Goal: Task Accomplishment & Management: Manage account settings

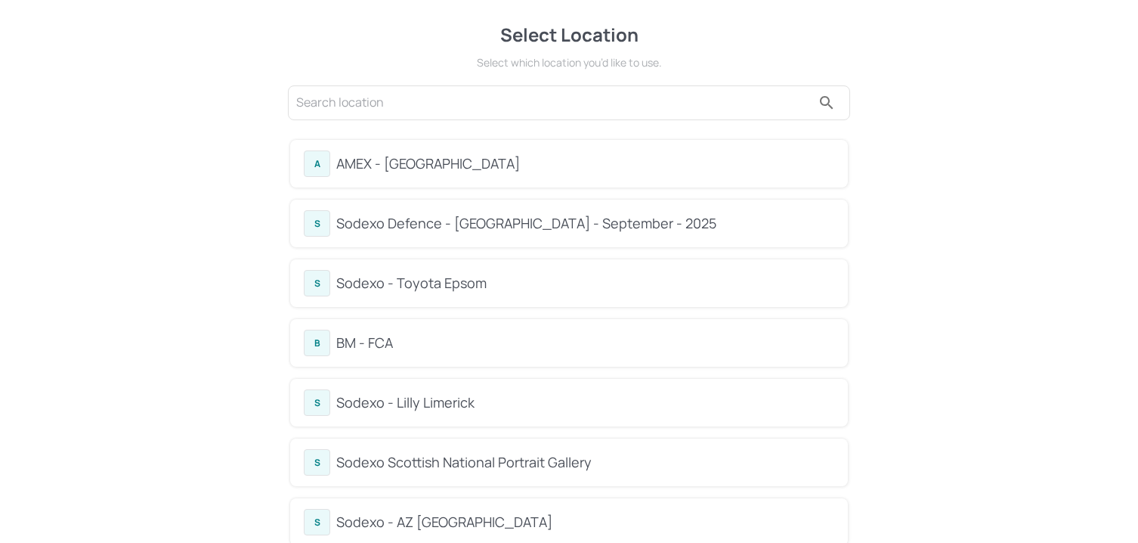
click at [382, 349] on div "BM - FCA" at bounding box center [585, 343] width 498 height 20
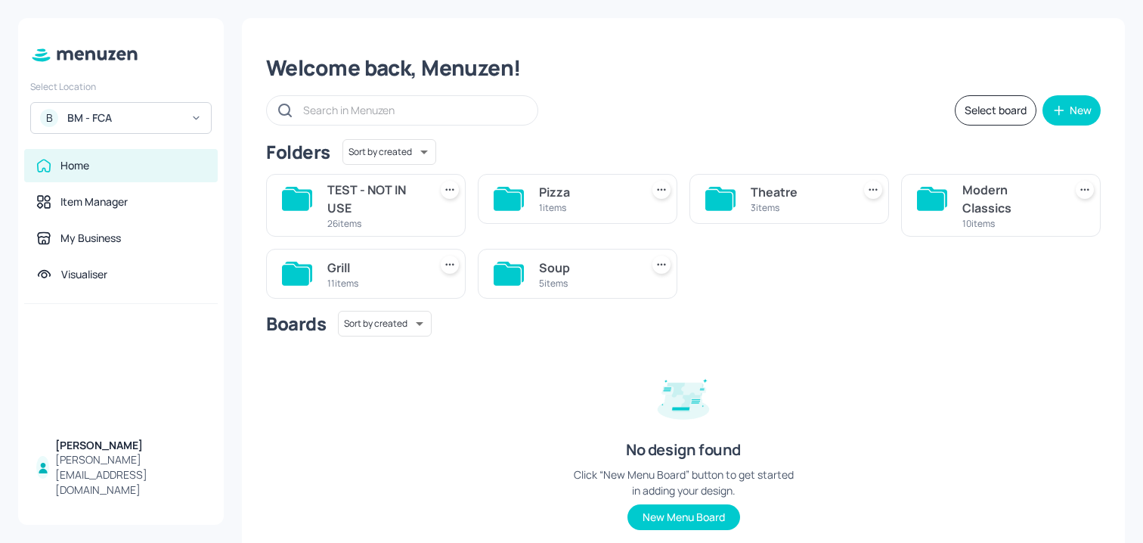
click at [568, 280] on div "5 items" at bounding box center [586, 283] width 95 height 13
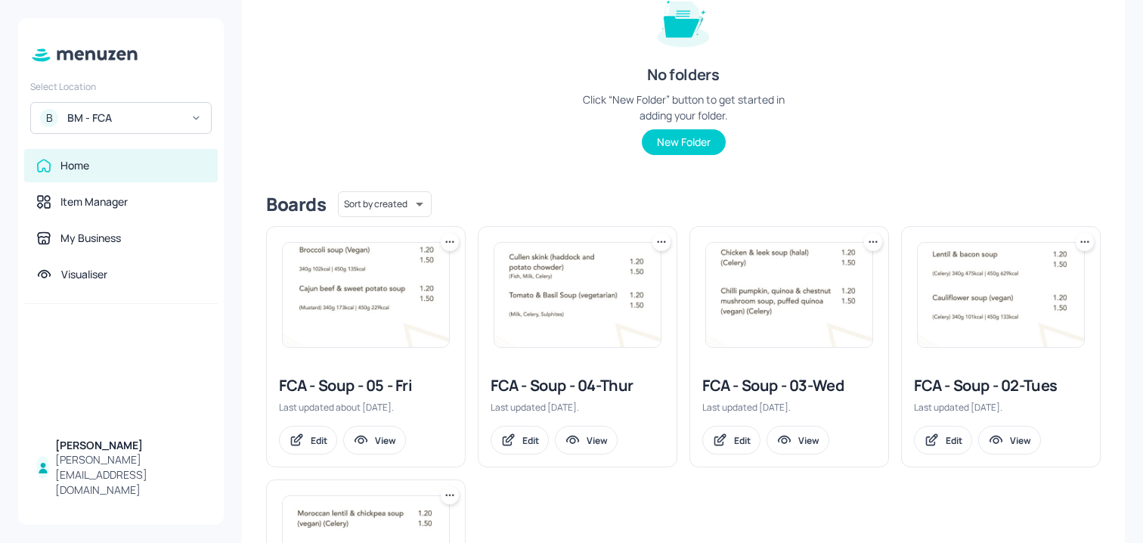
scroll to position [214, 0]
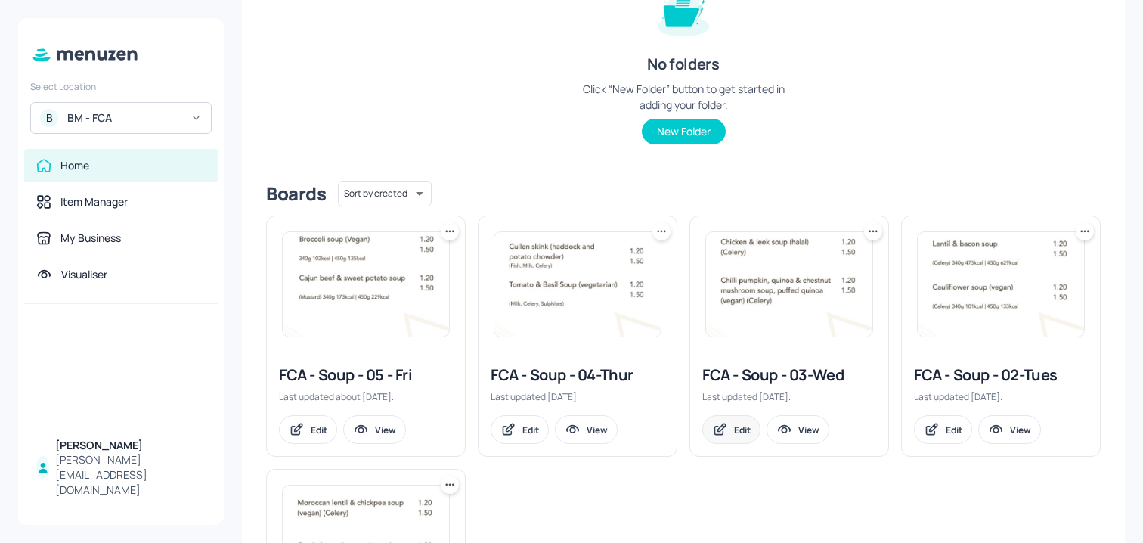
click at [742, 428] on div "Edit" at bounding box center [742, 429] width 17 height 13
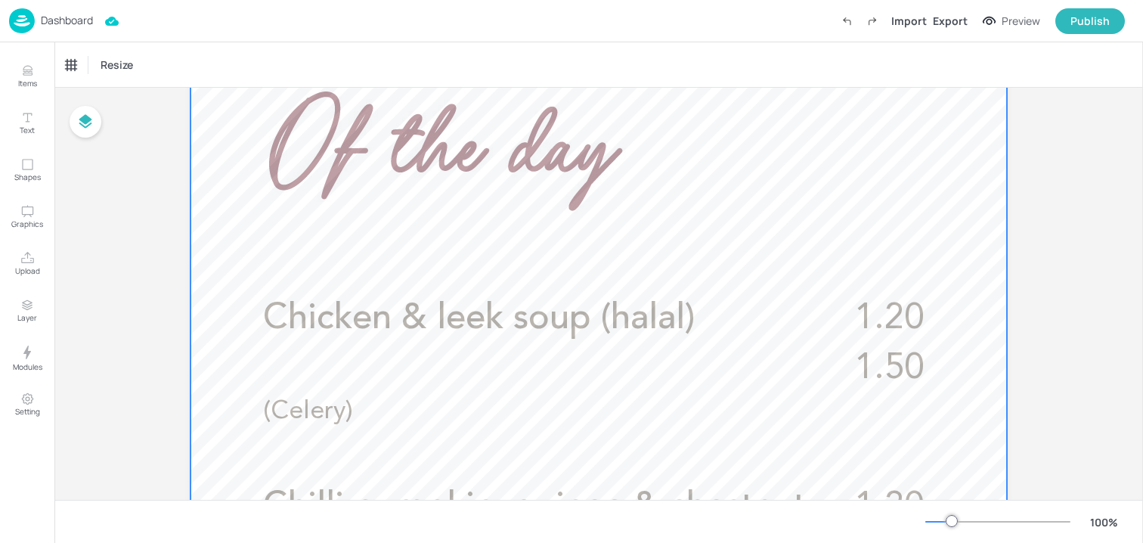
scroll to position [352, 0]
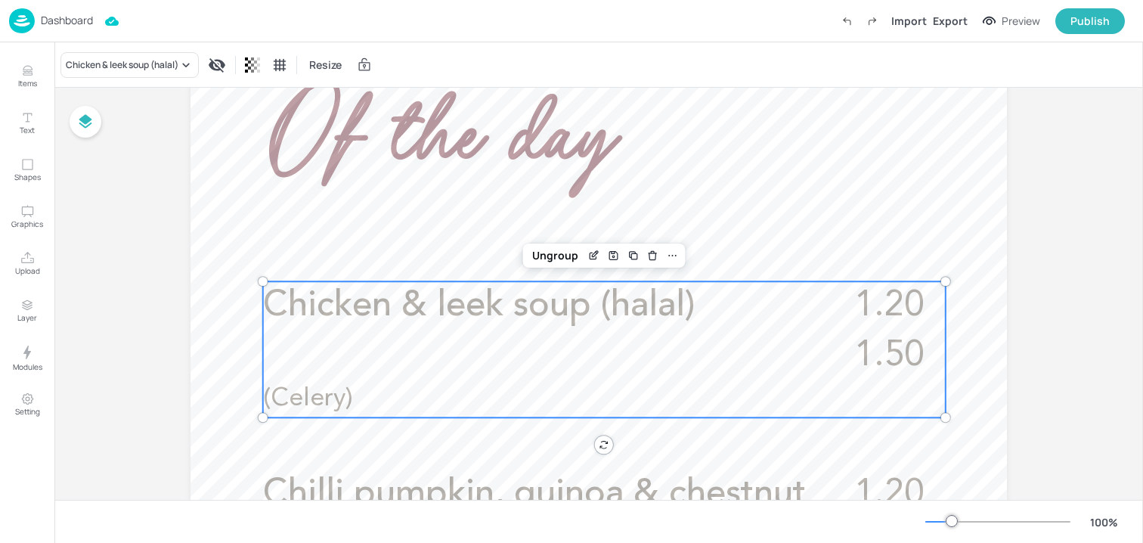
click at [456, 293] on span "Chicken & leek soup (halal)" at bounding box center [479, 306] width 432 height 36
click at [589, 258] on icon "Edit Item" at bounding box center [593, 255] width 13 height 12
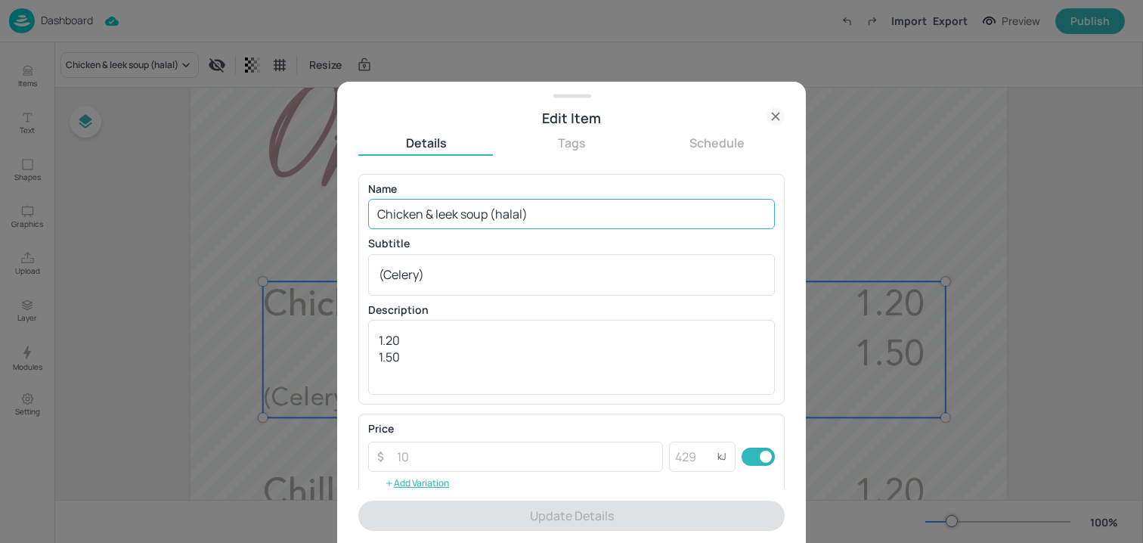
click at [519, 203] on input "Chicken & leek soup (halal)" at bounding box center [571, 214] width 407 height 30
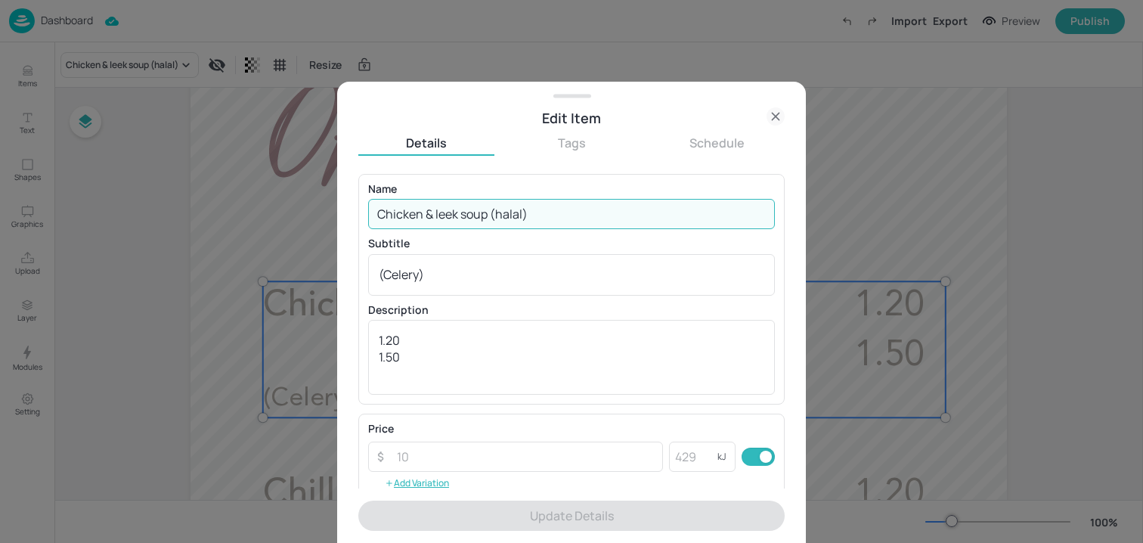
click at [519, 203] on input "Chicken & leek soup (halal)" at bounding box center [571, 214] width 407 height 30
paste input "Harira- Moroccan lamb soup (halal) (Celery"
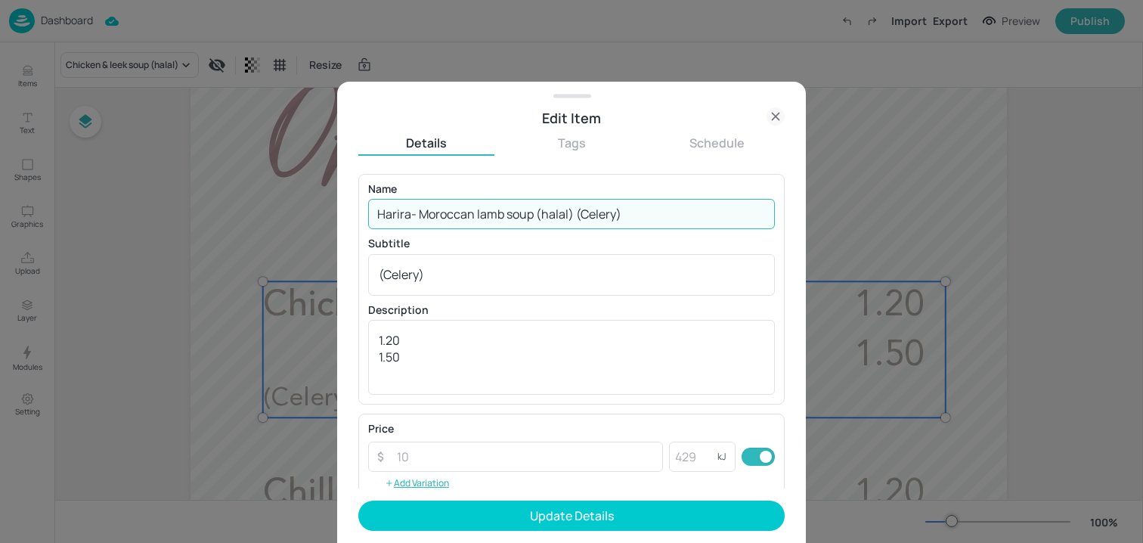
drag, startPoint x: 574, startPoint y: 213, endPoint x: 714, endPoint y: 213, distance: 140.6
click at [714, 213] on input "Harira- Moroccan lamb soup (halal) (Celery)" at bounding box center [571, 214] width 407 height 30
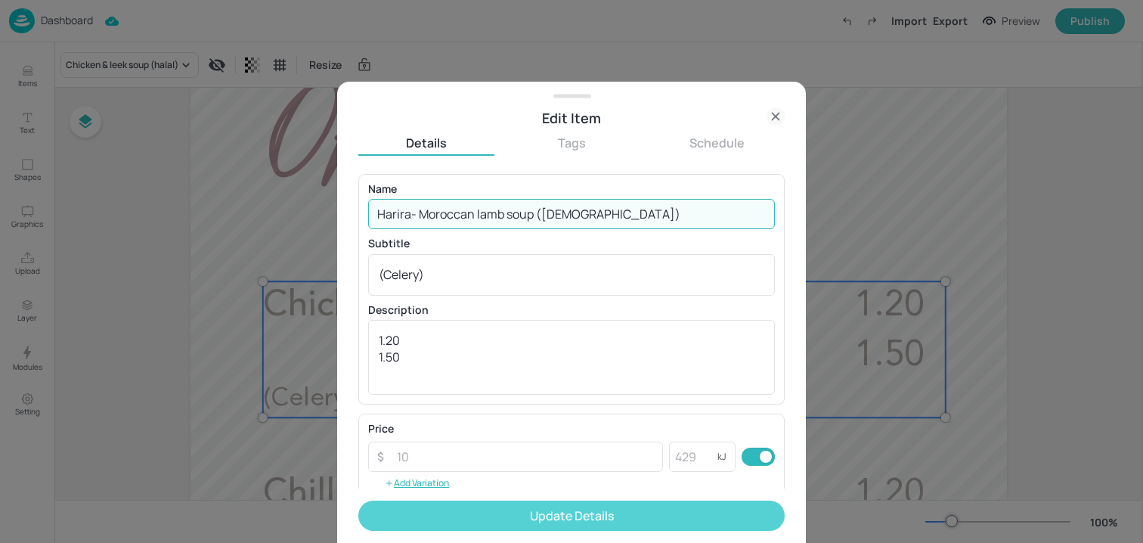
type input "Harira- Moroccan lamb soup ([DEMOGRAPHIC_DATA])"
click at [540, 501] on button "Update Details" at bounding box center [571, 515] width 426 height 30
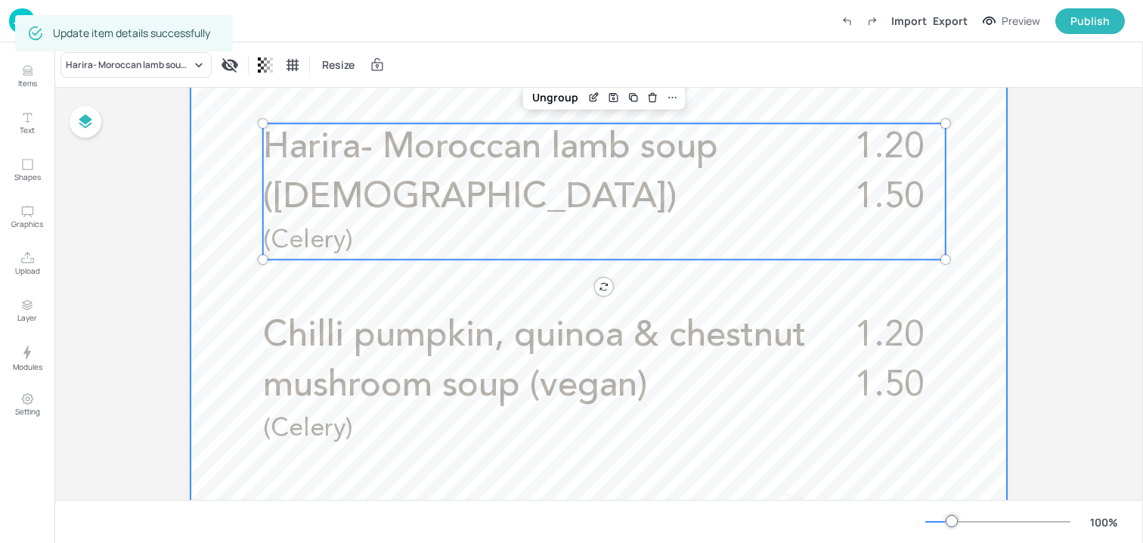
scroll to position [602, 0]
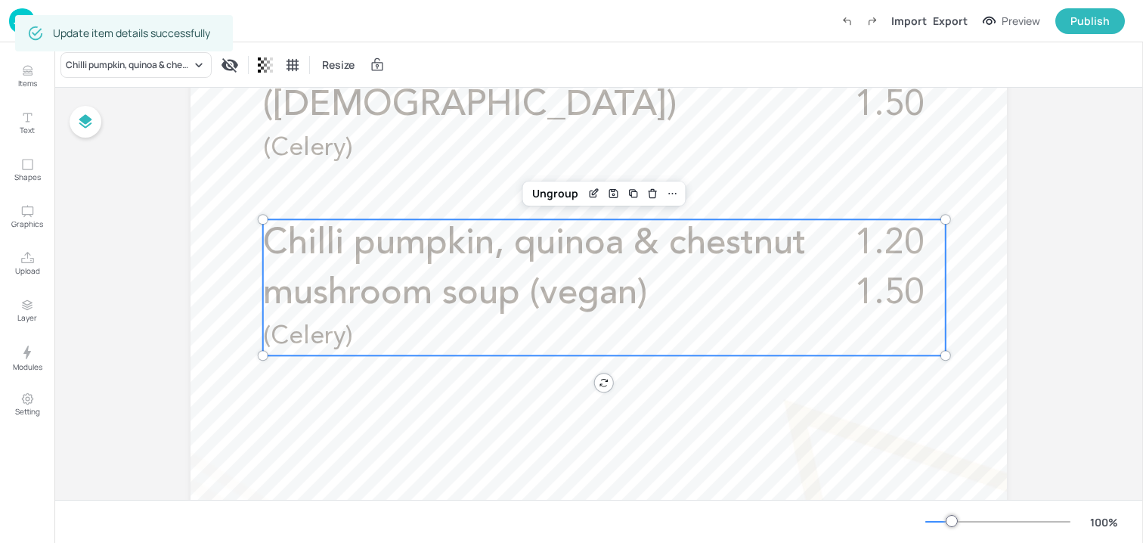
click at [582, 283] on span "Chilli pumpkin, quinoa & chestnut mushroom soup (vegan)" at bounding box center [534, 268] width 543 height 85
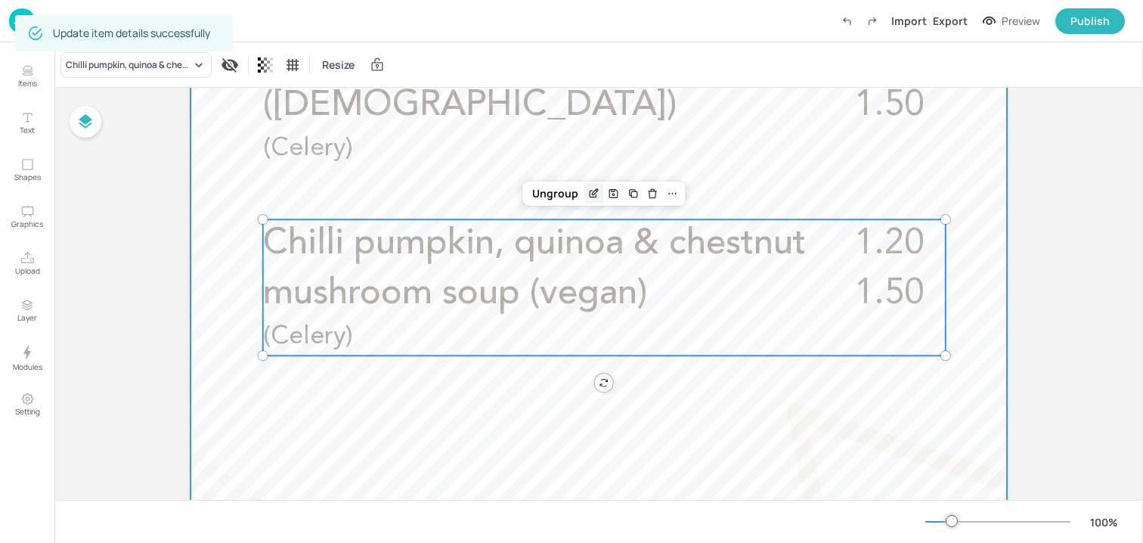
click at [593, 187] on div "Edit Item" at bounding box center [594, 194] width 20 height 20
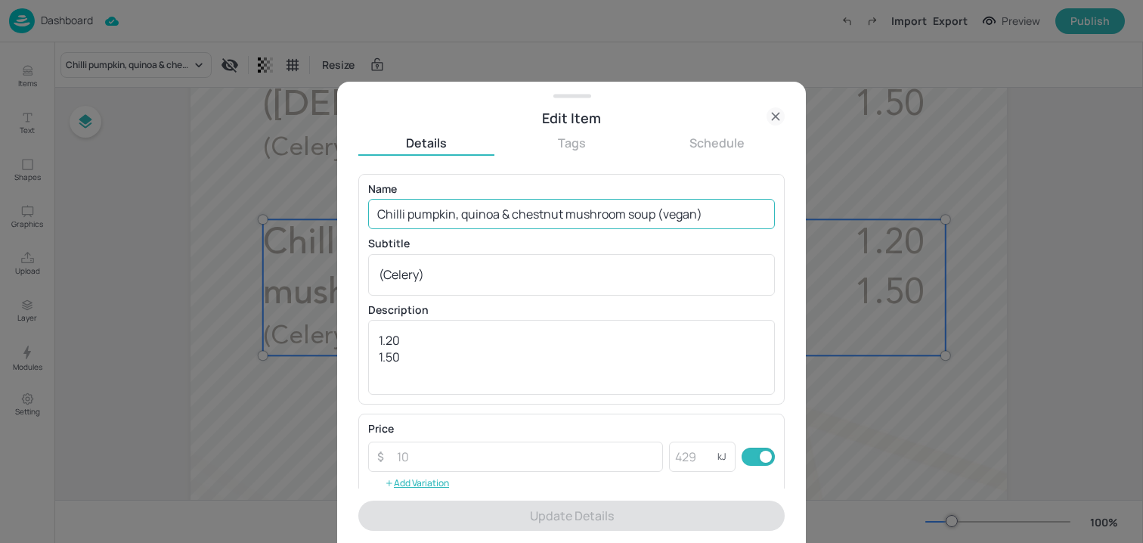
click at [564, 214] on input "Chilli pumpkin, quinoa & chestnut mushroom soup (vegan)" at bounding box center [571, 214] width 407 height 30
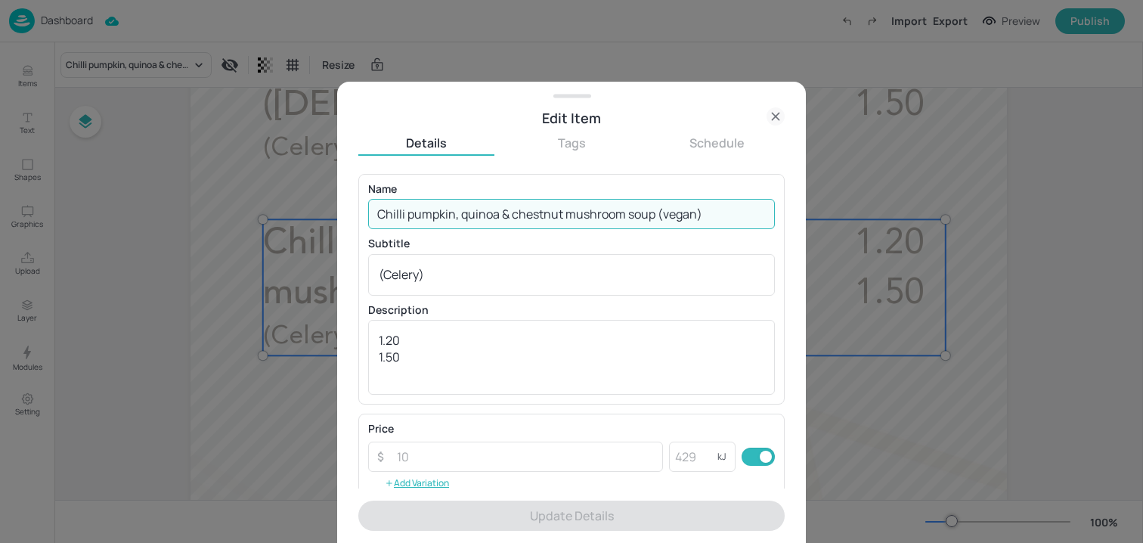
click at [564, 214] on input "Chilli pumpkin, quinoa & chestnut mushroom soup (vegan)" at bounding box center [571, 214] width 407 height 30
paste input "& chestnut mushroom soup, puffed quinoa (vegan) (Celery"
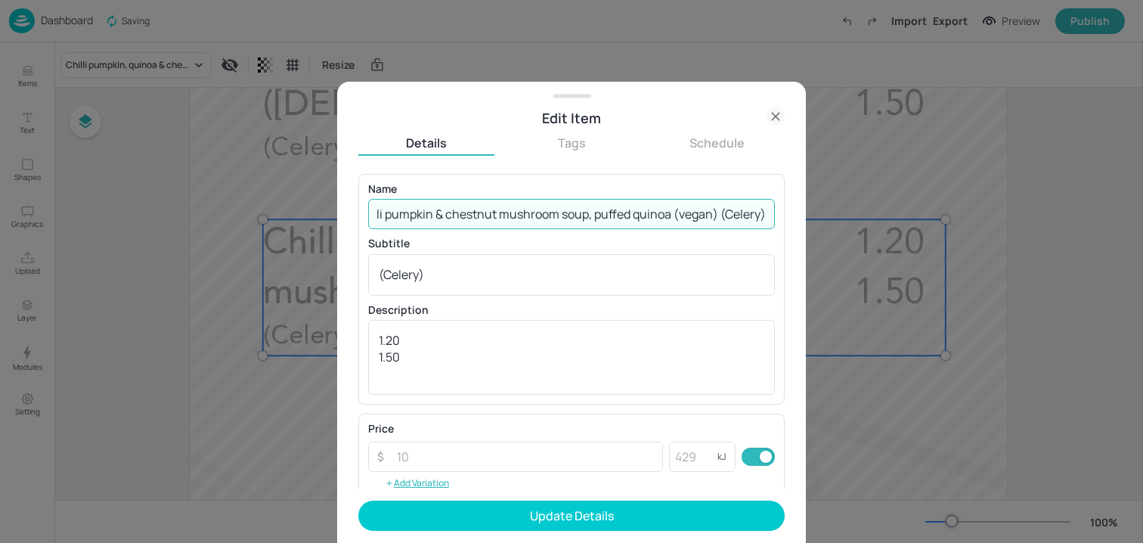
drag, startPoint x: 716, startPoint y: 218, endPoint x: 806, endPoint y: 218, distance: 90.7
click at [806, 218] on div "Edit Item Details Tags Schedule Name Chilli pumpkin & chestnut mushroom soup, p…" at bounding box center [571, 271] width 1143 height 543
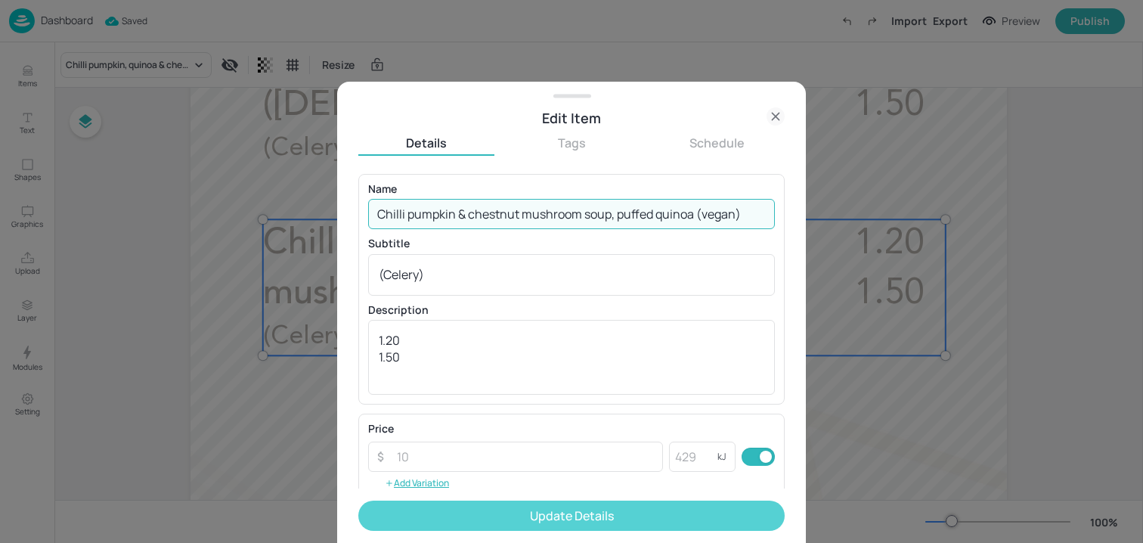
type input "Chilli pumpkin & chestnut mushroom soup, puffed quinoa (vegan)"
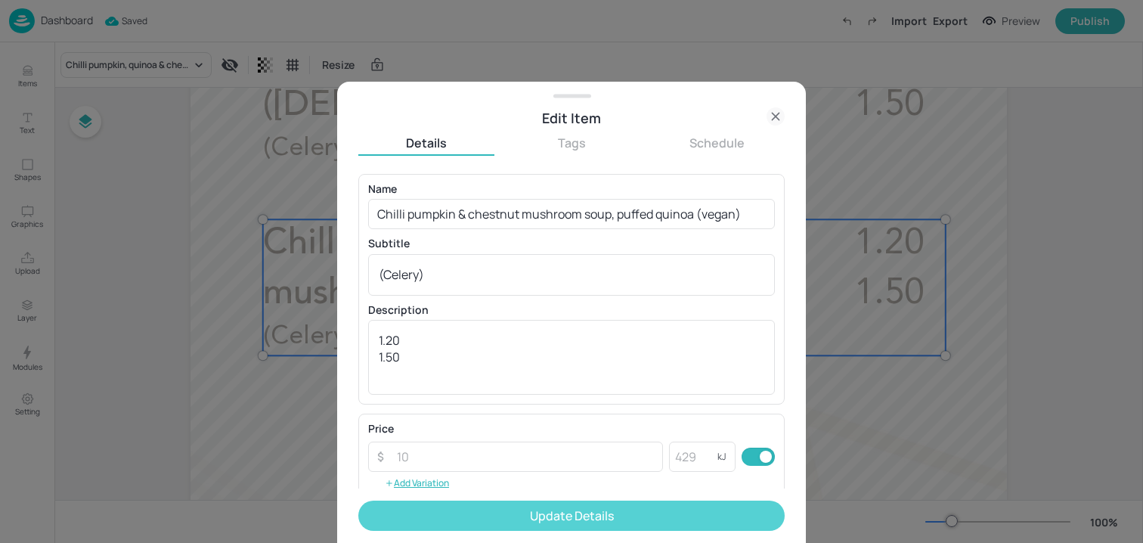
click at [540, 504] on button "Update Details" at bounding box center [571, 515] width 426 height 30
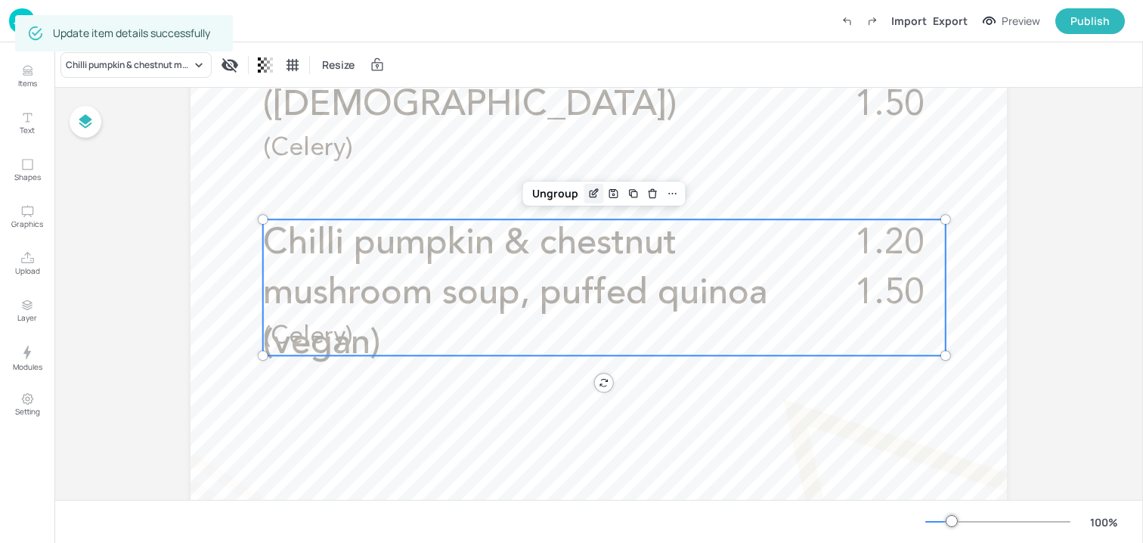
click at [589, 191] on icon "Edit Item" at bounding box center [592, 194] width 7 height 7
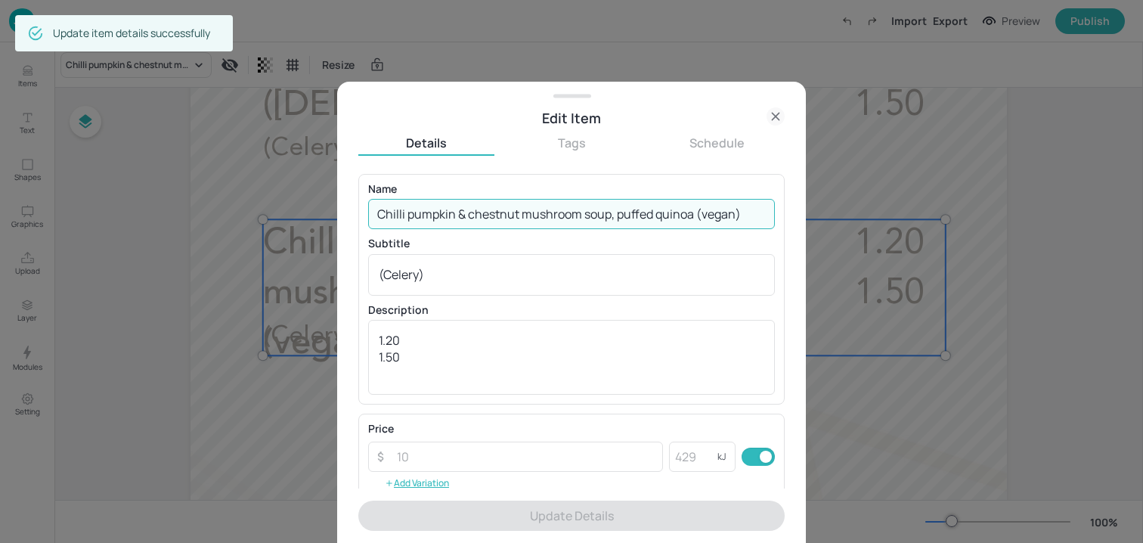
drag, startPoint x: 697, startPoint y: 212, endPoint x: 766, endPoint y: 212, distance: 68.8
click at [766, 212] on input "Chilli pumpkin & chestnut mushroom soup, puffed quinoa (vegan)" at bounding box center [571, 214] width 407 height 30
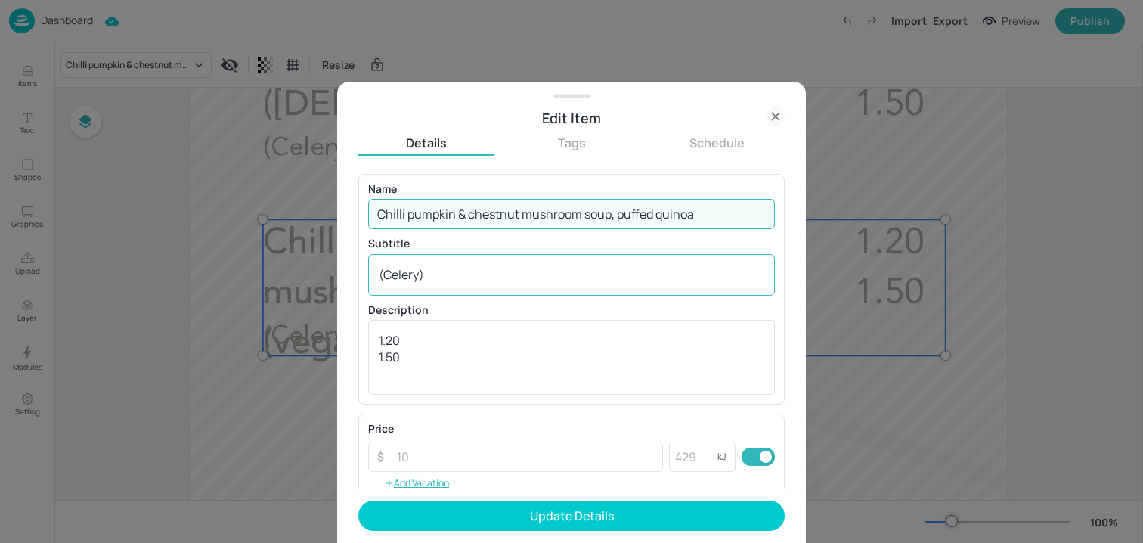
type input "Chilli pumpkin & chestnut mushroom soup, puffed quinoa"
click at [374, 274] on div "(Celery) x ​" at bounding box center [571, 275] width 407 height 42
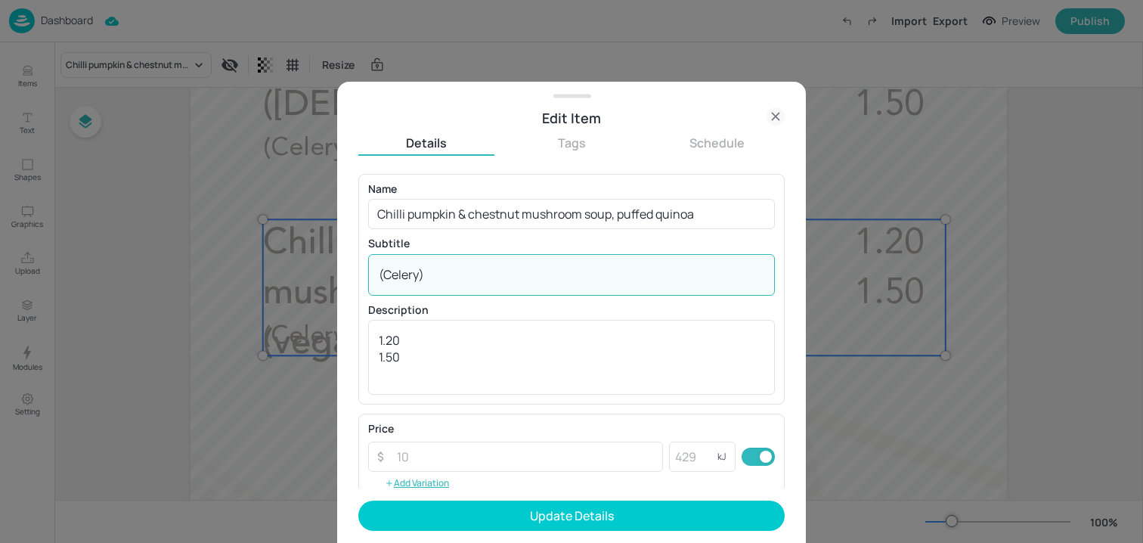
paste textarea "(vegan)"
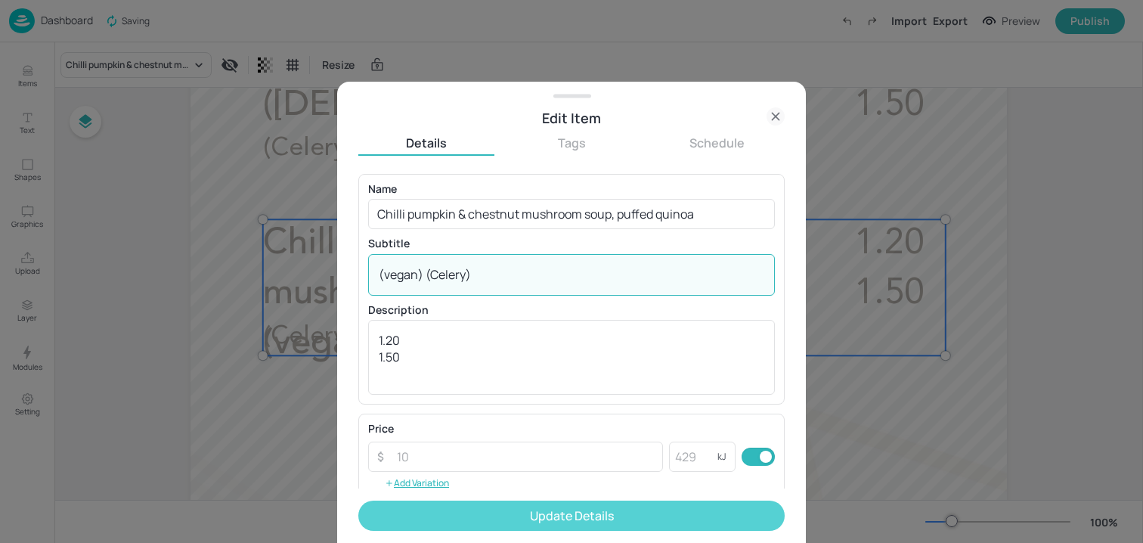
type textarea "(vegan) (Celery)"
click at [475, 509] on button "Update Details" at bounding box center [571, 515] width 426 height 30
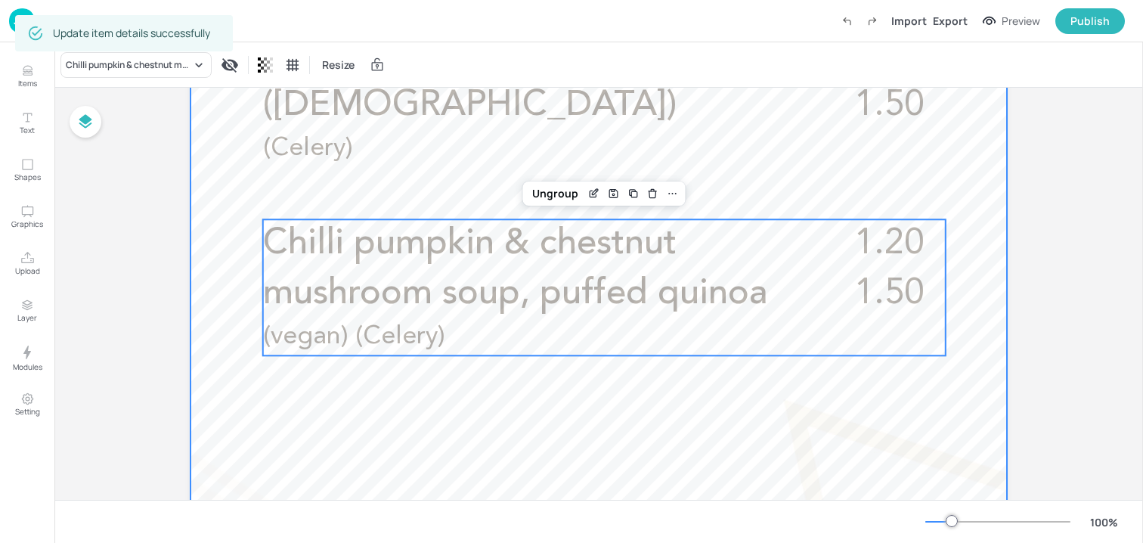
click at [377, 479] on div at bounding box center [598, 259] width 816 height 1451
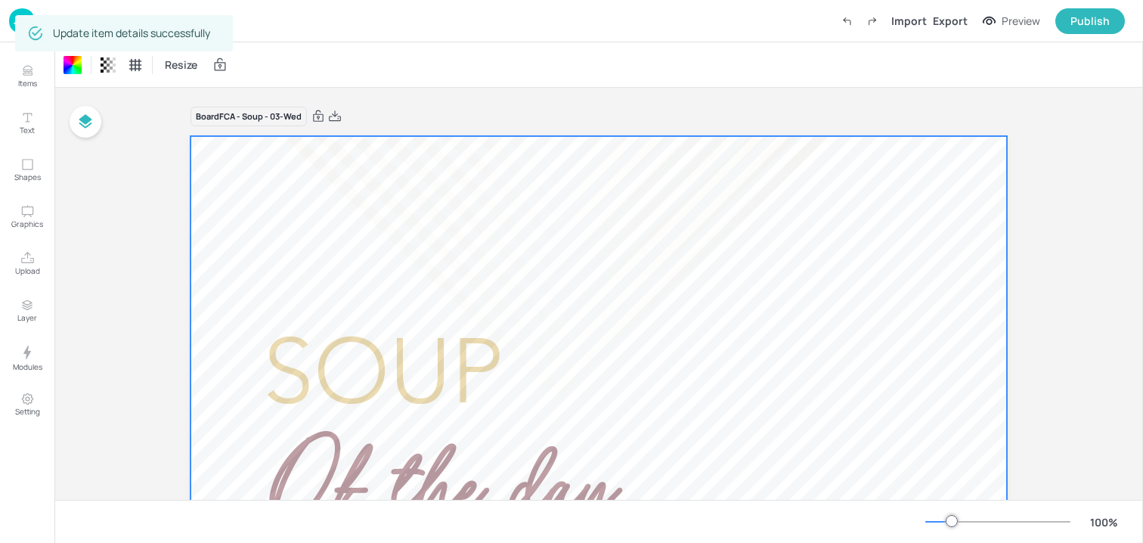
click at [12, 27] on img at bounding box center [22, 20] width 26 height 25
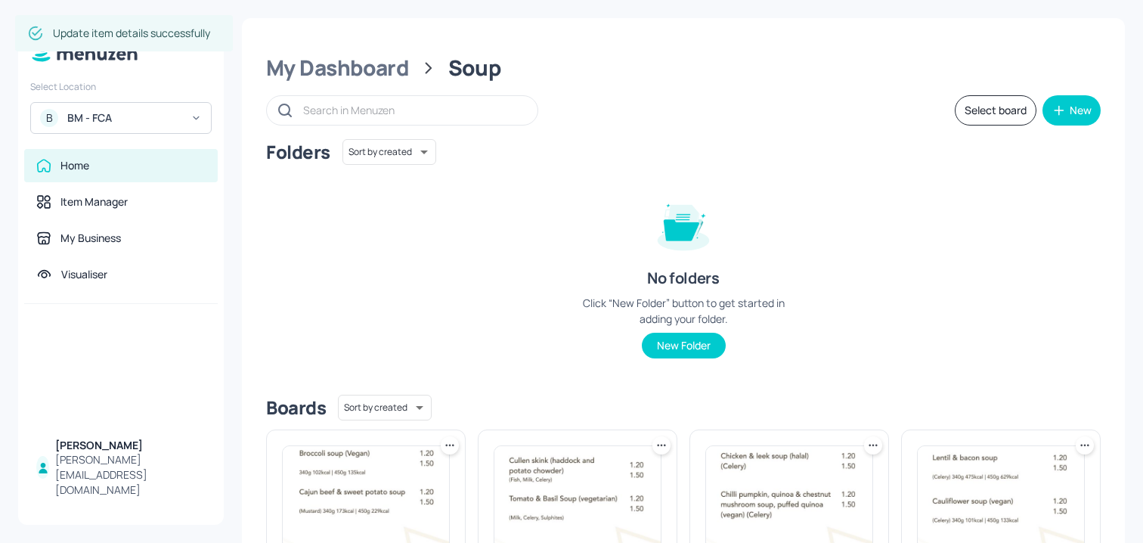
click at [360, 82] on div "My Dashboard Soup Select board New Folders Sort by created id ​ No folders Clic…" at bounding box center [683, 489] width 883 height 942
click at [359, 74] on div "My Dashboard" at bounding box center [337, 67] width 143 height 27
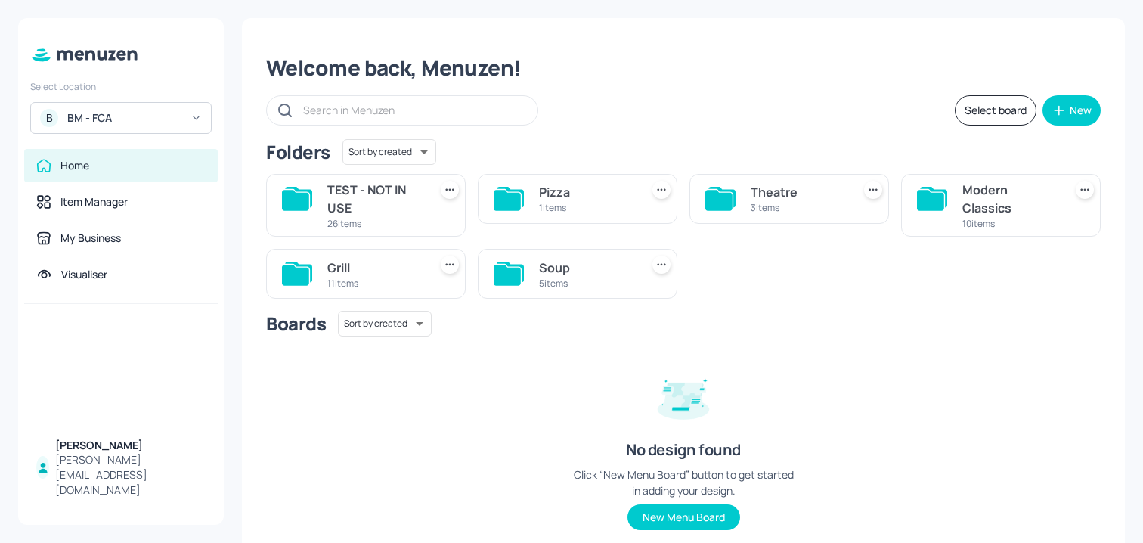
click at [405, 279] on div "11 items" at bounding box center [374, 283] width 95 height 13
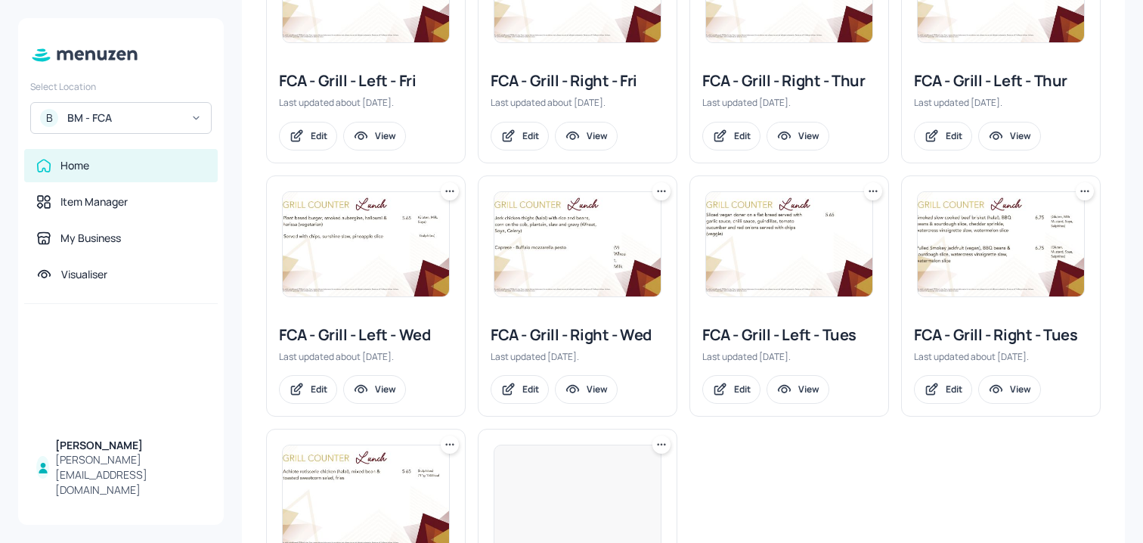
scroll to position [365, 0]
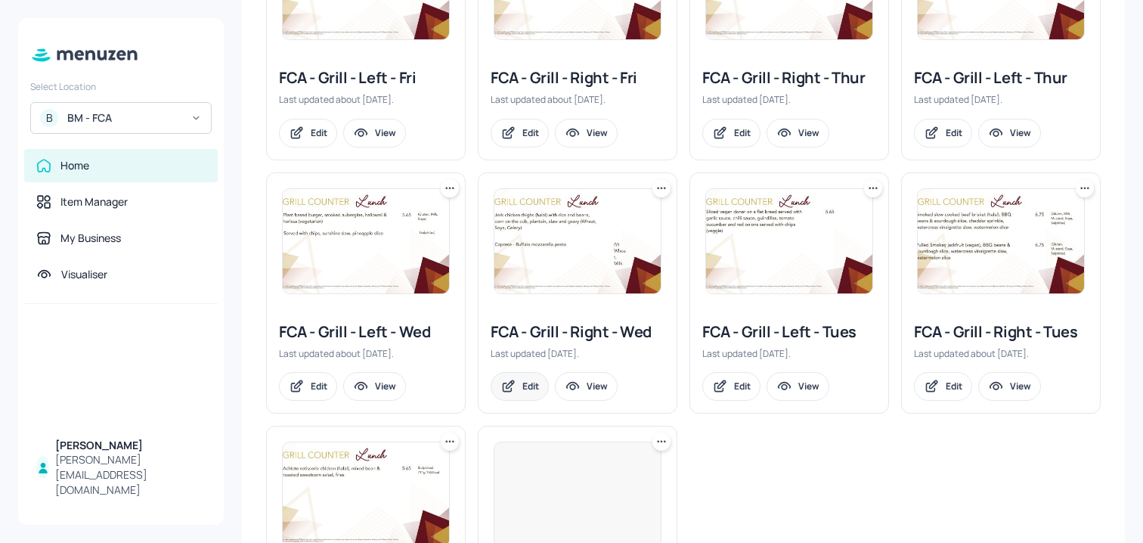
click at [525, 382] on div "Edit" at bounding box center [530, 385] width 17 height 13
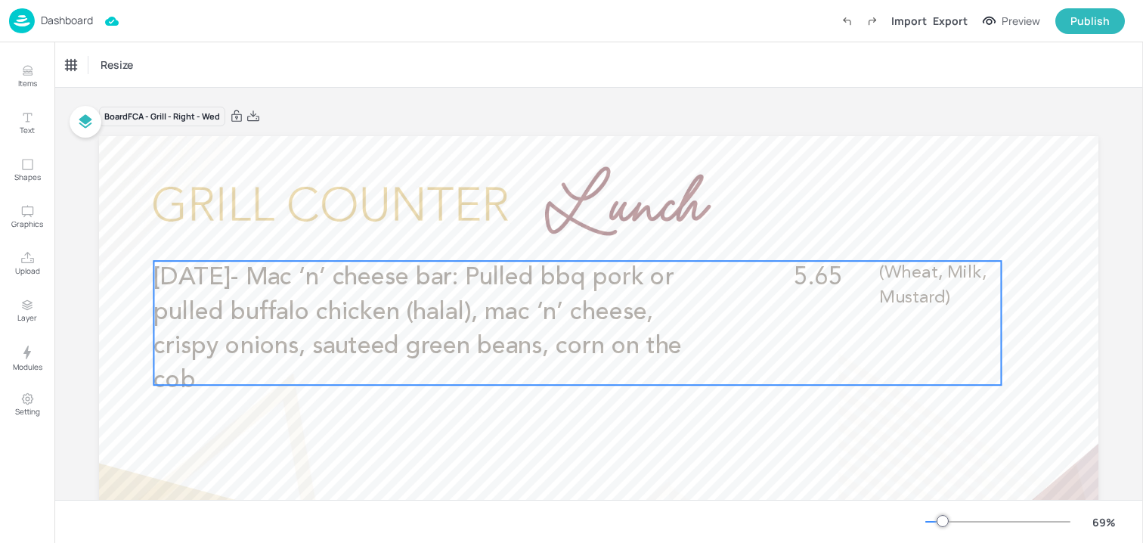
click at [517, 354] on span "[DATE]- Mac ‘n’ cheese bar: Pulled bbq pork or pulled buffalo chicken (halal), …" at bounding box center [417, 328] width 528 height 127
click at [561, 240] on icon "Edit Item" at bounding box center [567, 235] width 13 height 12
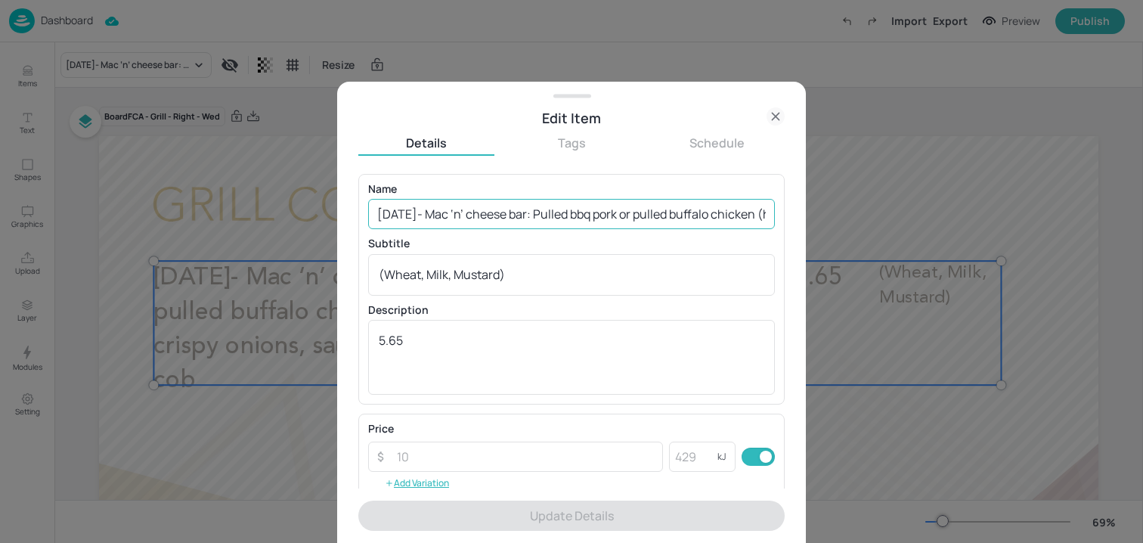
click at [524, 212] on input "[DATE]- Mac ‘n’ cheese bar: Pulled bbq pork or pulled buffalo chicken (halal), …" at bounding box center [571, 214] width 407 height 30
paste input "Spicy slow cooked beef (halal) taco bowl, rice, guacamole, salsa, crispy homema…"
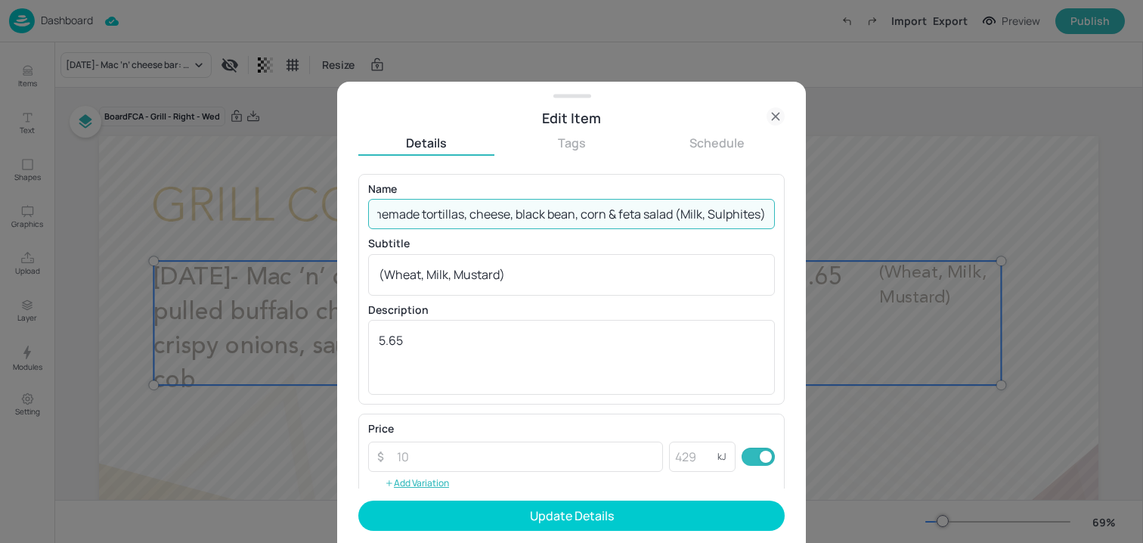
drag, startPoint x: 673, startPoint y: 218, endPoint x: 800, endPoint y: 218, distance: 126.2
click at [800, 218] on div "Edit Item Details Tags Schedule Name Spicy slow cooked beef (halal) taco bowl, …" at bounding box center [571, 312] width 469 height 461
type input "Spicy slow cooked beef (halal) taco bowl, rice, guacamole, salsa, crispy homema…"
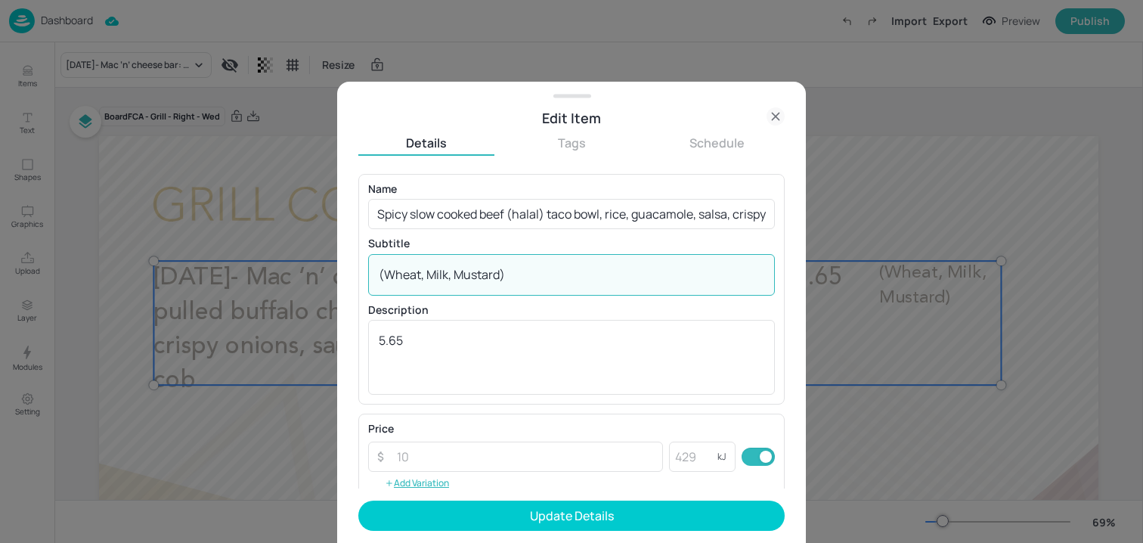
click at [568, 277] on textarea "(Wheat, Milk, Mustard)" at bounding box center [571, 274] width 385 height 17
paste textarea "Milk, Sulphites"
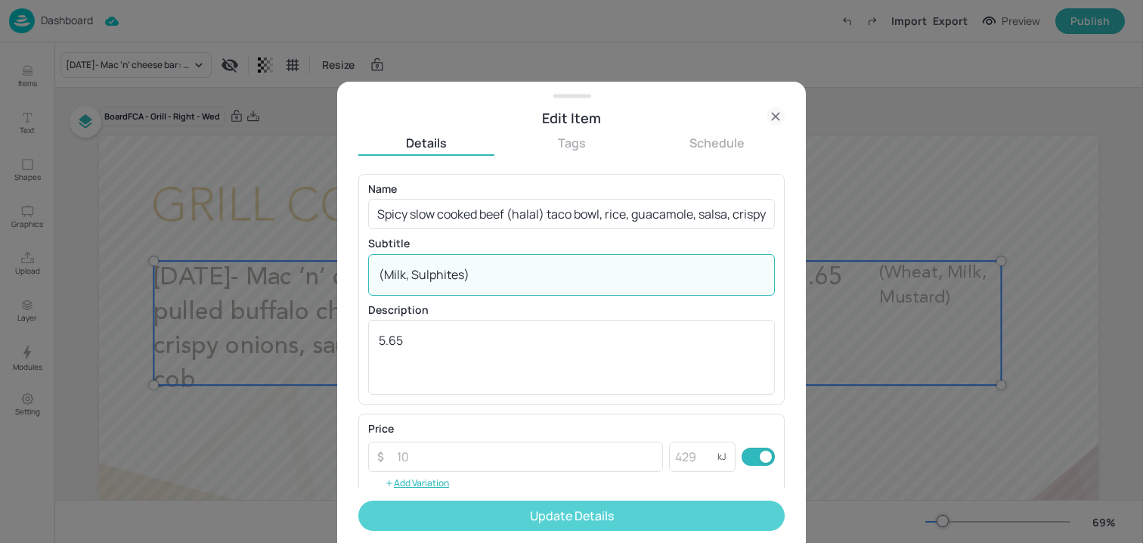
type textarea "(Milk, Sulphites)"
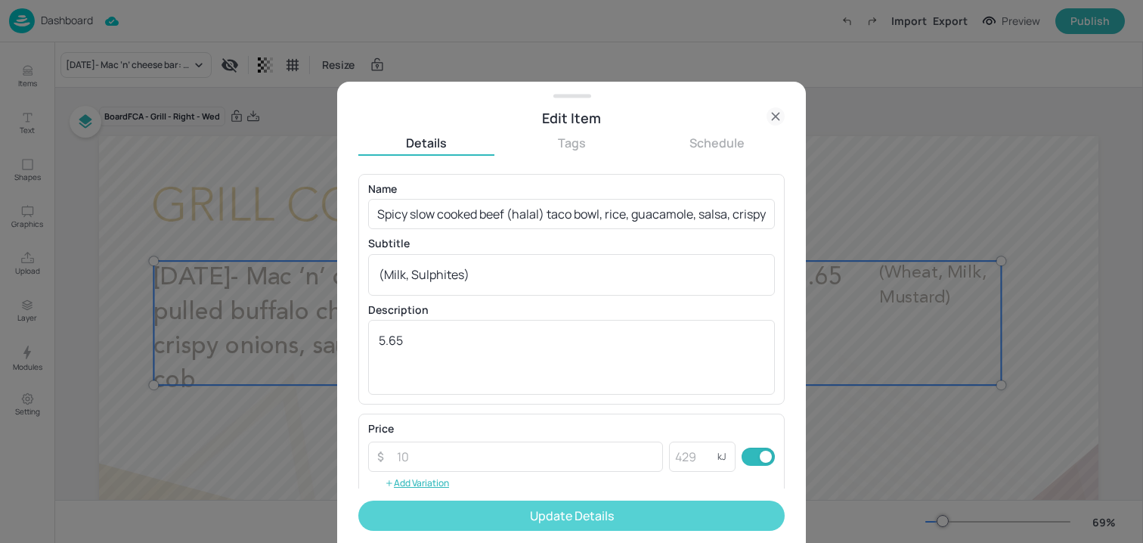
click at [487, 524] on button "Update Details" at bounding box center [571, 515] width 426 height 30
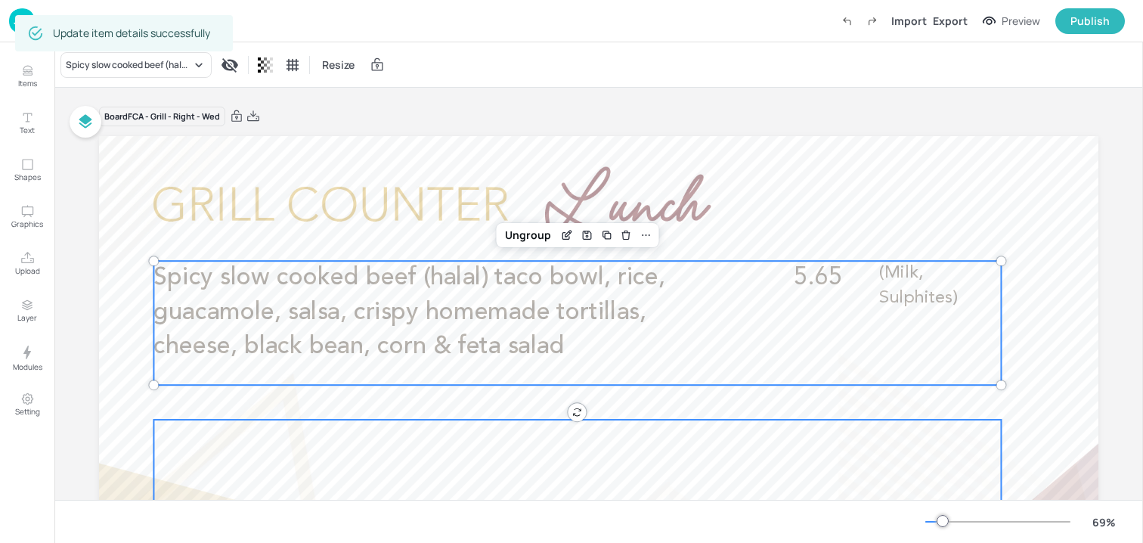
click at [569, 450] on div at bounding box center [576, 481] width 847 height 124
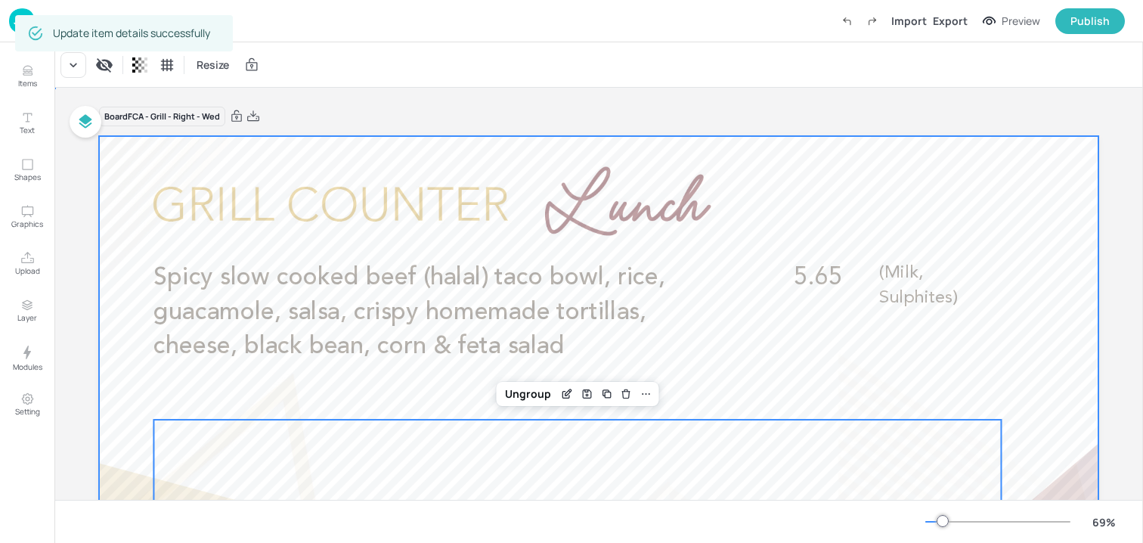
click at [647, 178] on div at bounding box center [598, 417] width 999 height 562
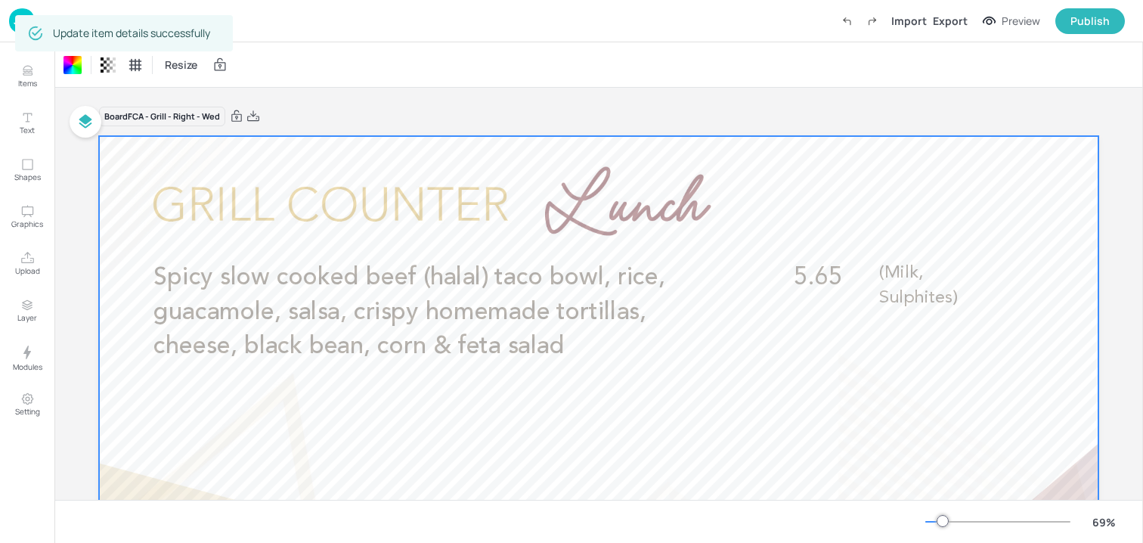
click at [619, 118] on div "Board FCA - Grill - Right - Wed" at bounding box center [598, 116] width 999 height 21
click at [67, 21] on p "Dashboard" at bounding box center [67, 20] width 52 height 11
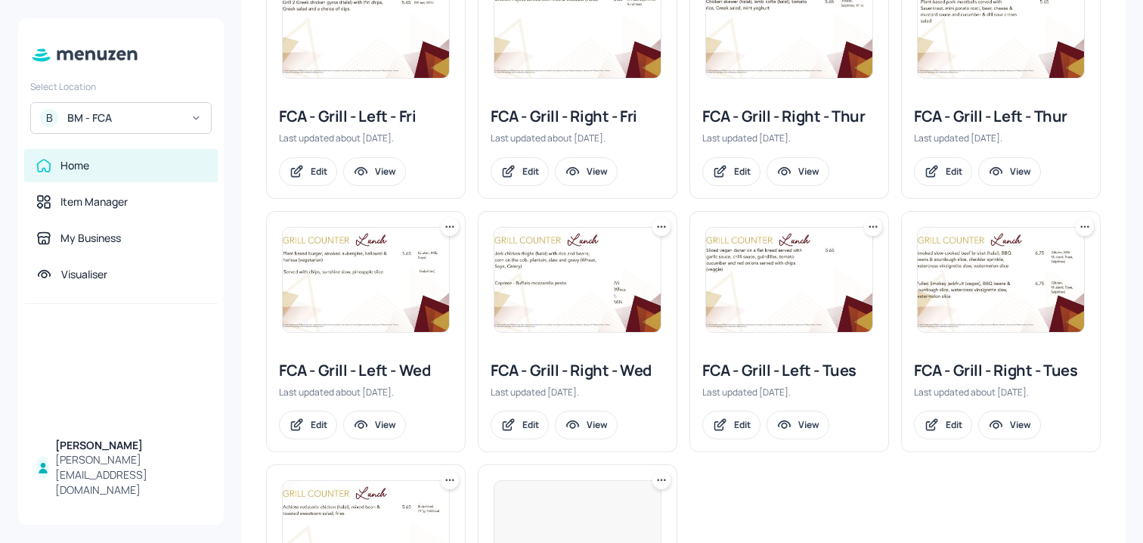
scroll to position [455, 0]
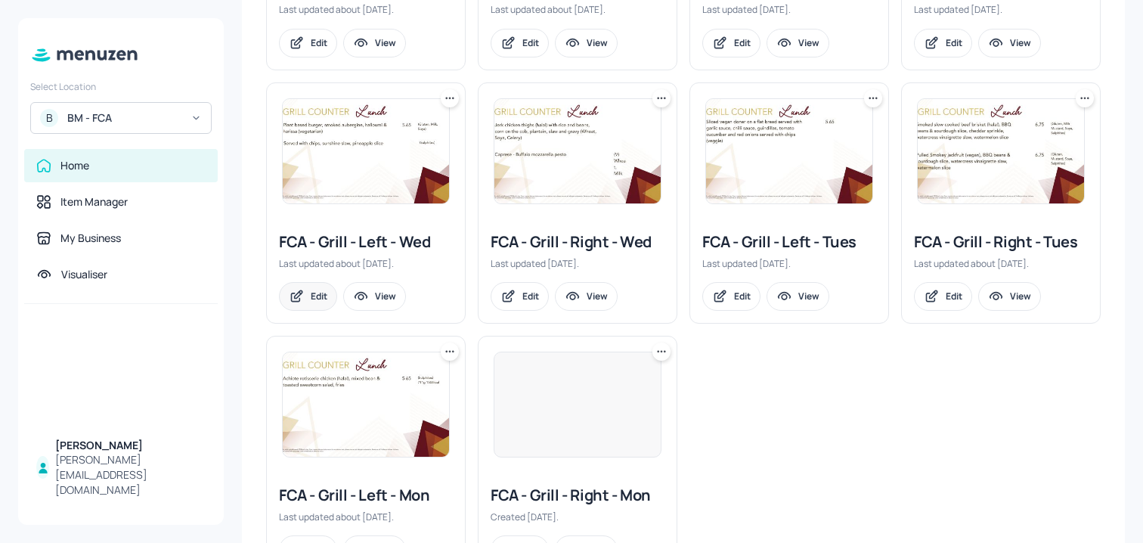
click at [320, 297] on div "Edit" at bounding box center [319, 295] width 17 height 13
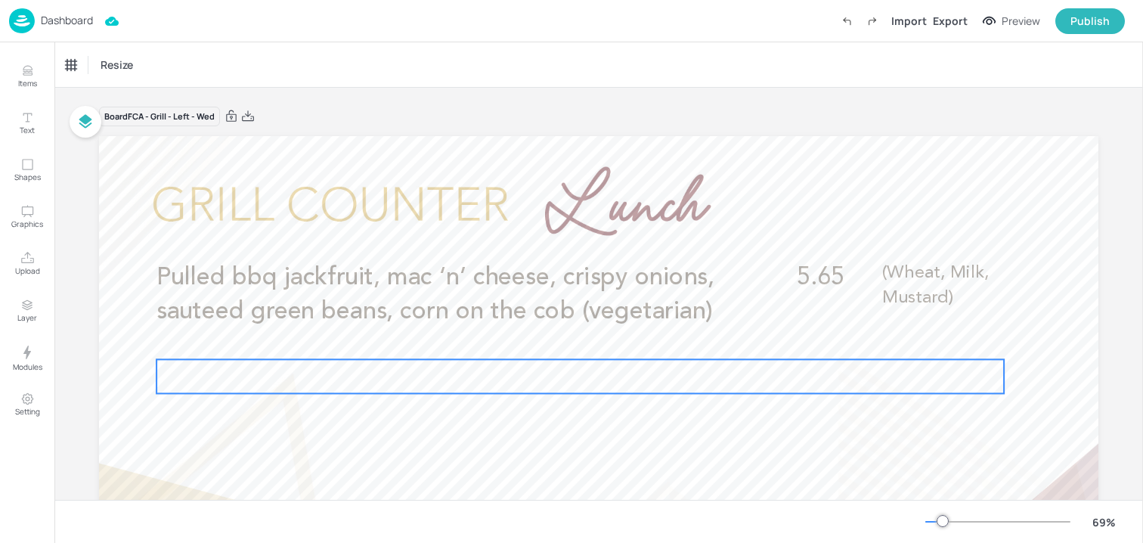
scroll to position [9, 0]
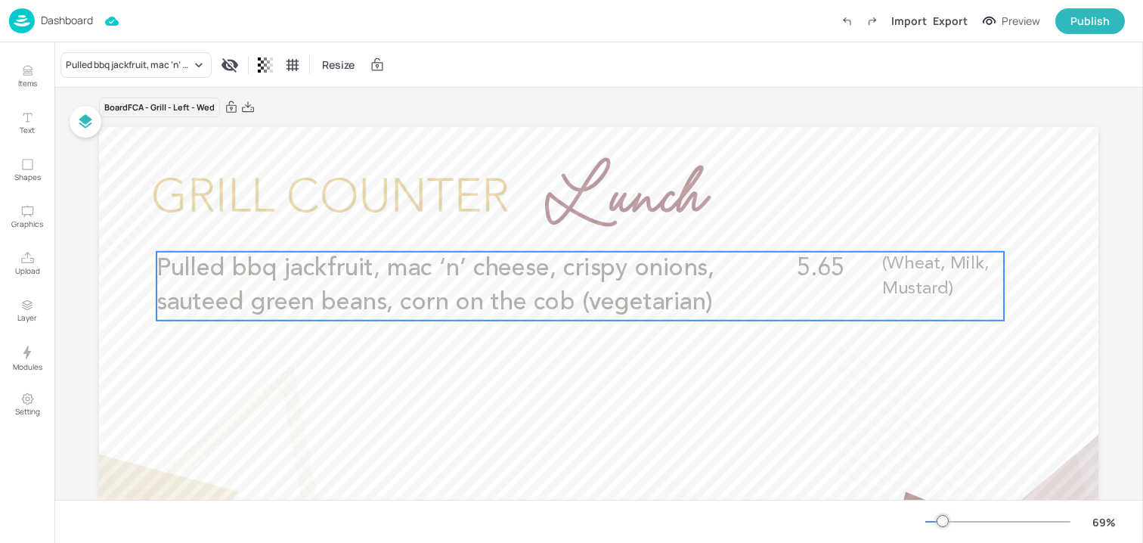
click at [584, 286] on p "Pulled bbq jackfruit, mac ‘n’ cheese, crispy onions, sauteed green beans, corn …" at bounding box center [438, 286] width 565 height 69
click at [569, 222] on icon "Edit Item" at bounding box center [570, 226] width 13 height 12
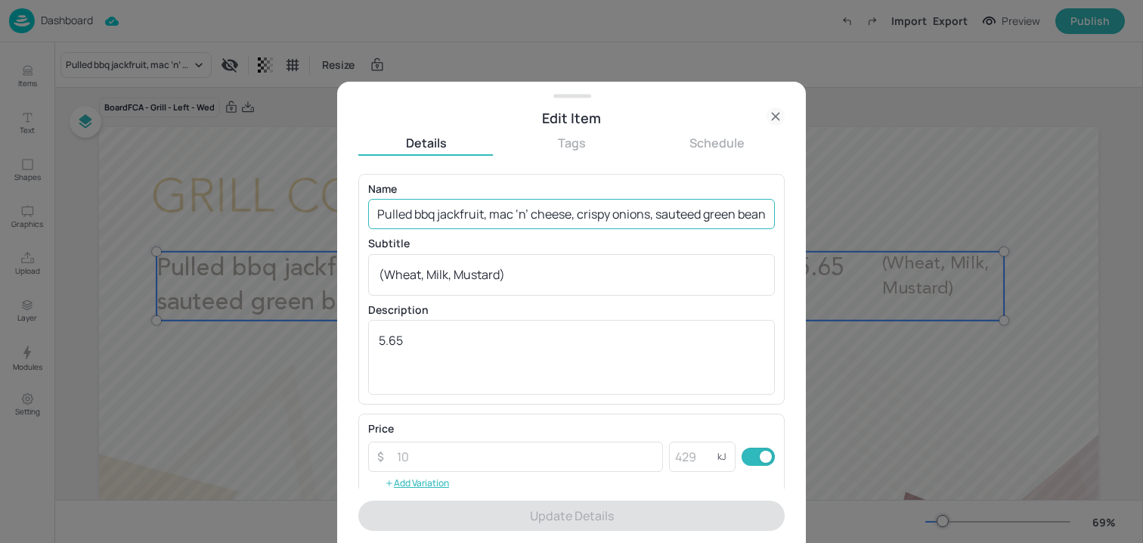
click at [540, 213] on input "Pulled bbq jackfruit, mac ‘n’ cheese, crispy onions, sauteed green beans, corn …" at bounding box center [571, 214] width 407 height 30
paste input "Vegan mince & bean taco bowl, rice, guacamole, salsa, crispy homemade tortillas…"
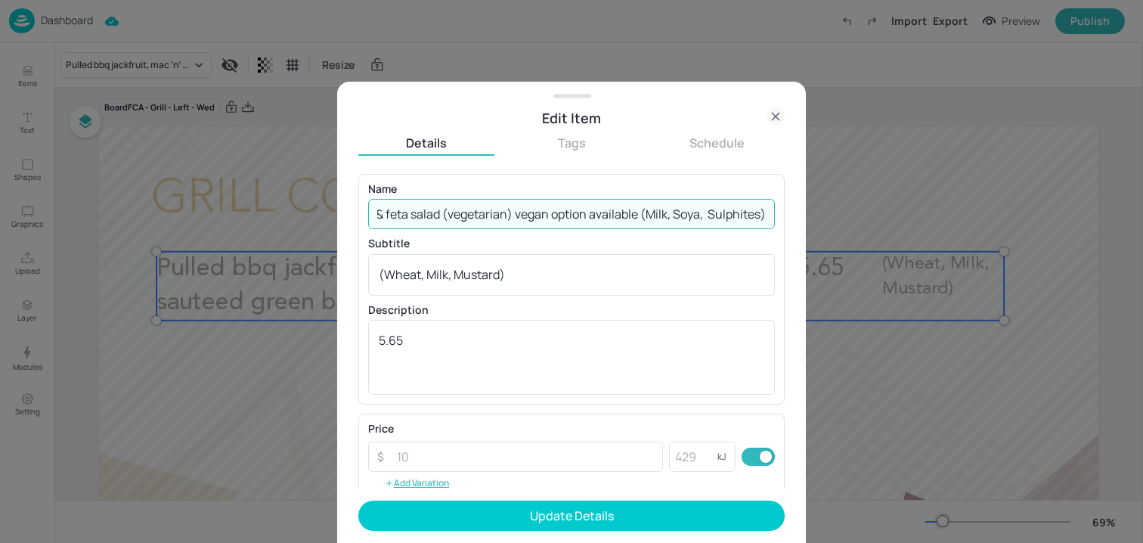
drag, startPoint x: 637, startPoint y: 215, endPoint x: 829, endPoint y: 215, distance: 192.0
click at [829, 215] on div "Edit Item Details Tags Schedule Name Vegan mince & bean taco bowl, rice, guacam…" at bounding box center [571, 271] width 1143 height 543
type input "Vegan mince & bean taco bowl, rice, guacamole, salsa, crispy homemade tortillas…"
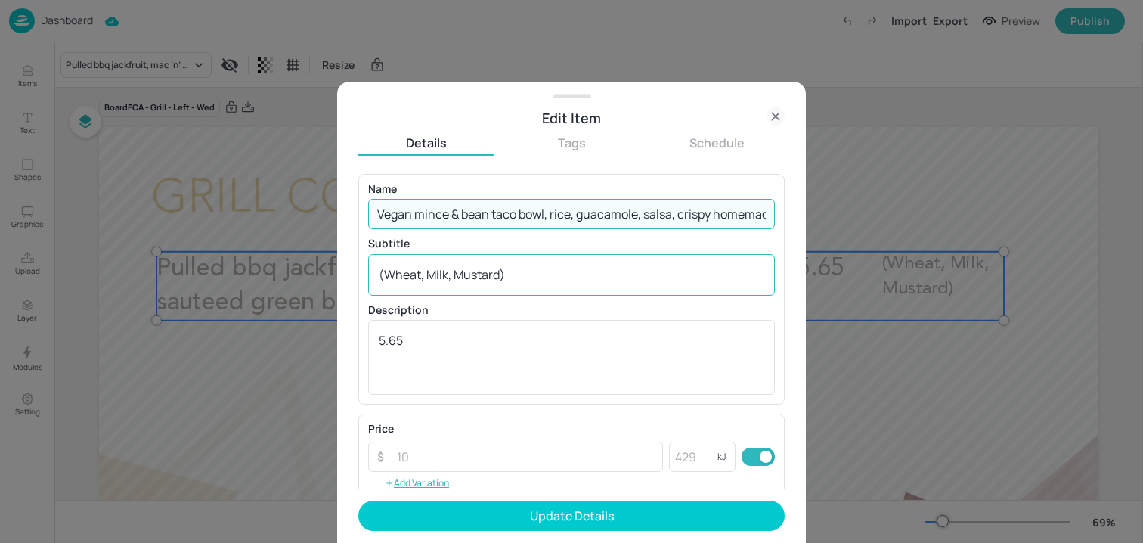
click at [590, 279] on textarea "(Wheat, Milk, Mustard)" at bounding box center [571, 274] width 385 height 17
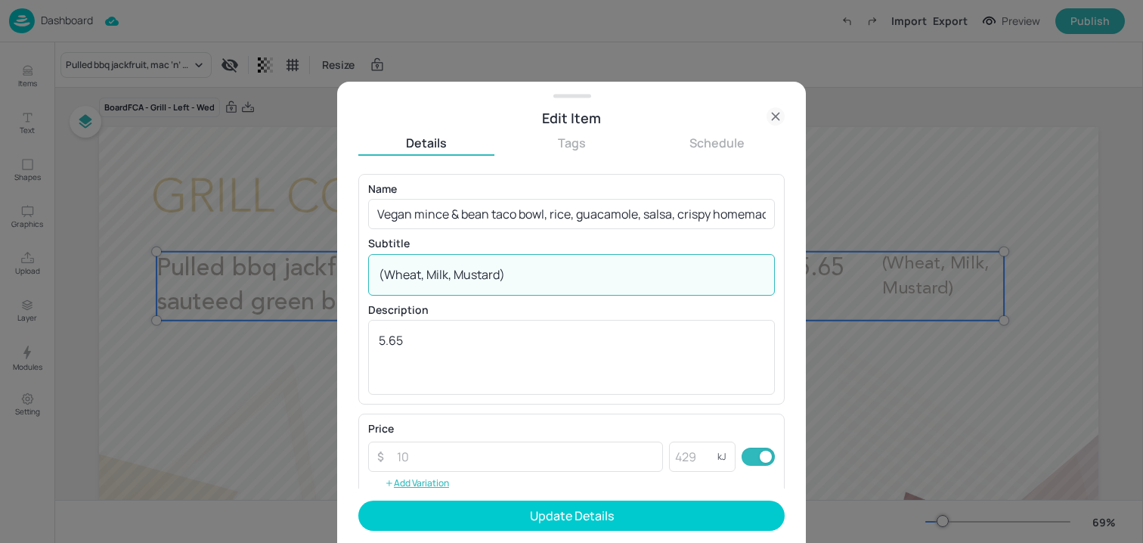
click at [590, 279] on textarea "(Wheat, Milk, Mustard)" at bounding box center [571, 274] width 385 height 17
paste textarea "Milk, Soya, Sulphites"
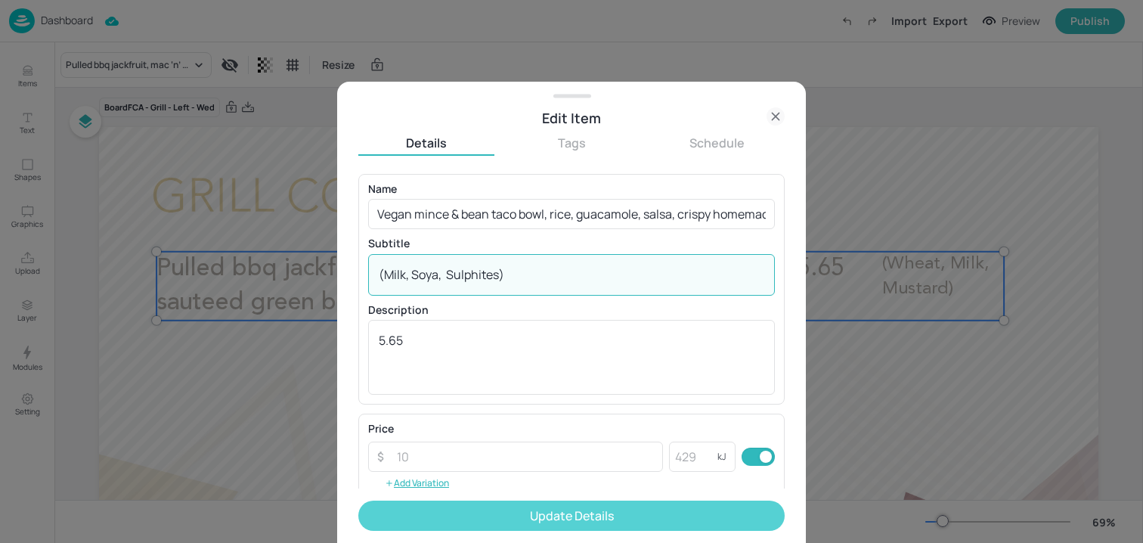
type textarea "(Milk, Soya, Sulphites)"
click at [521, 509] on button "Update Details" at bounding box center [571, 515] width 426 height 30
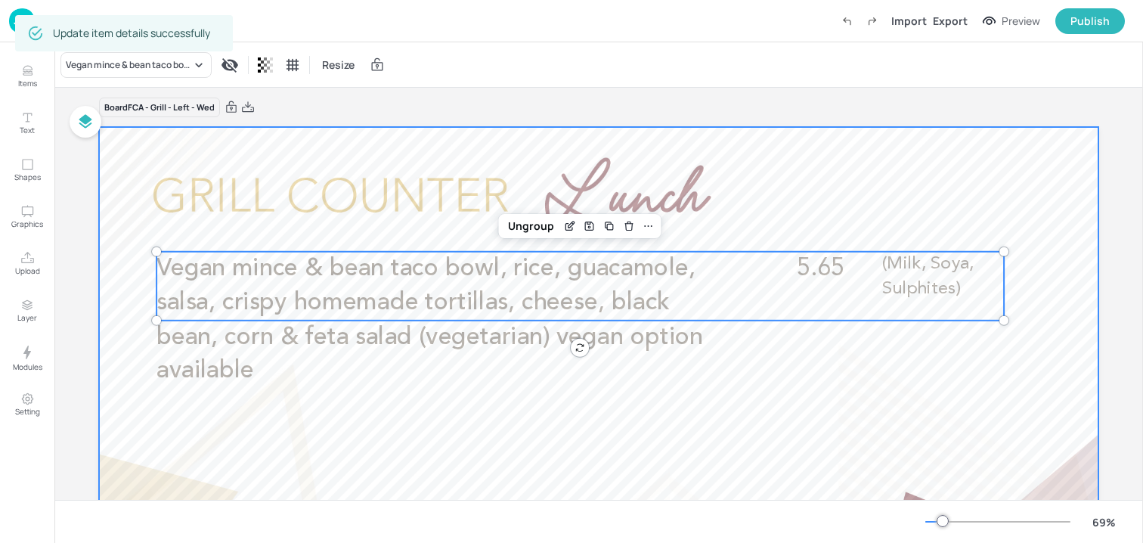
click at [884, 149] on div at bounding box center [598, 408] width 999 height 562
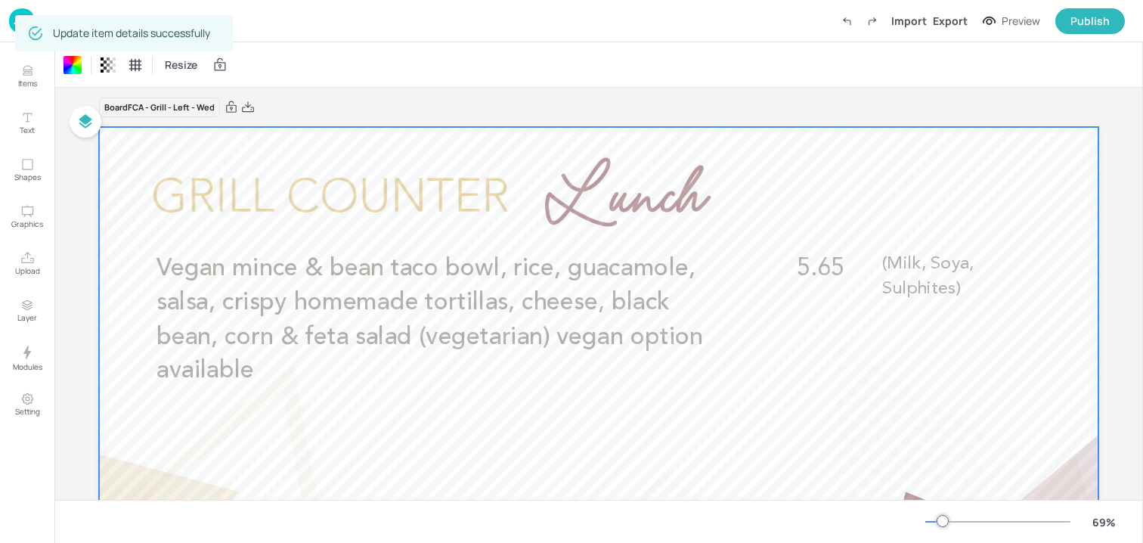
click at [12, 26] on img at bounding box center [22, 20] width 26 height 25
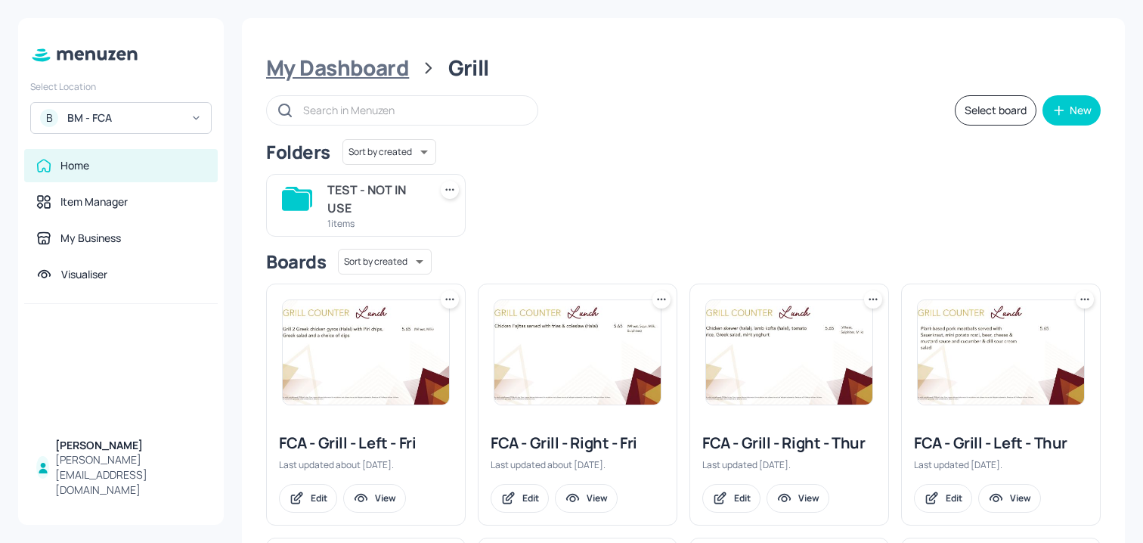
click at [373, 66] on div "My Dashboard" at bounding box center [337, 67] width 143 height 27
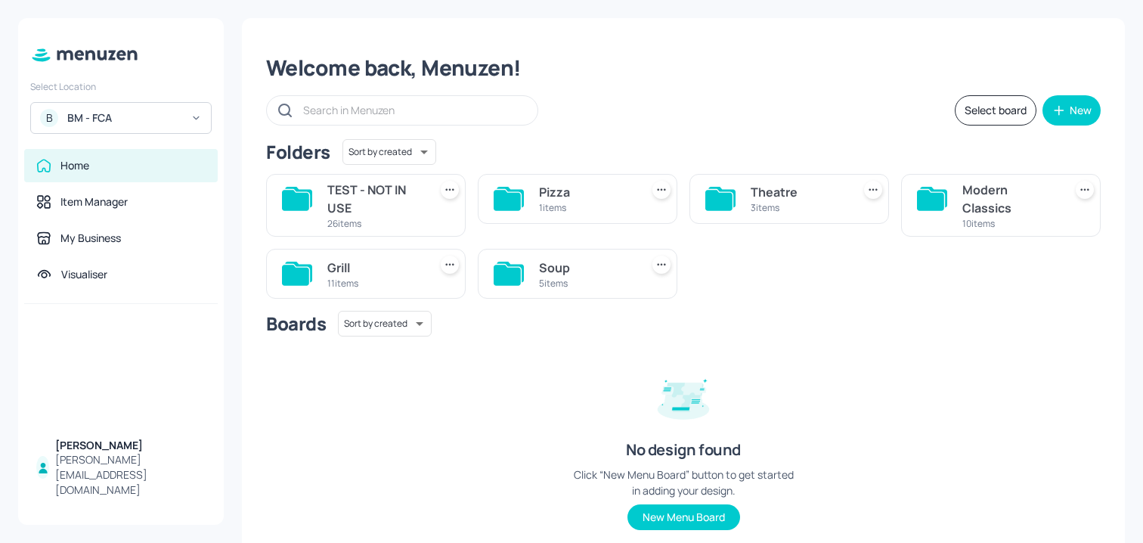
click at [549, 282] on div "5 items" at bounding box center [586, 283] width 95 height 13
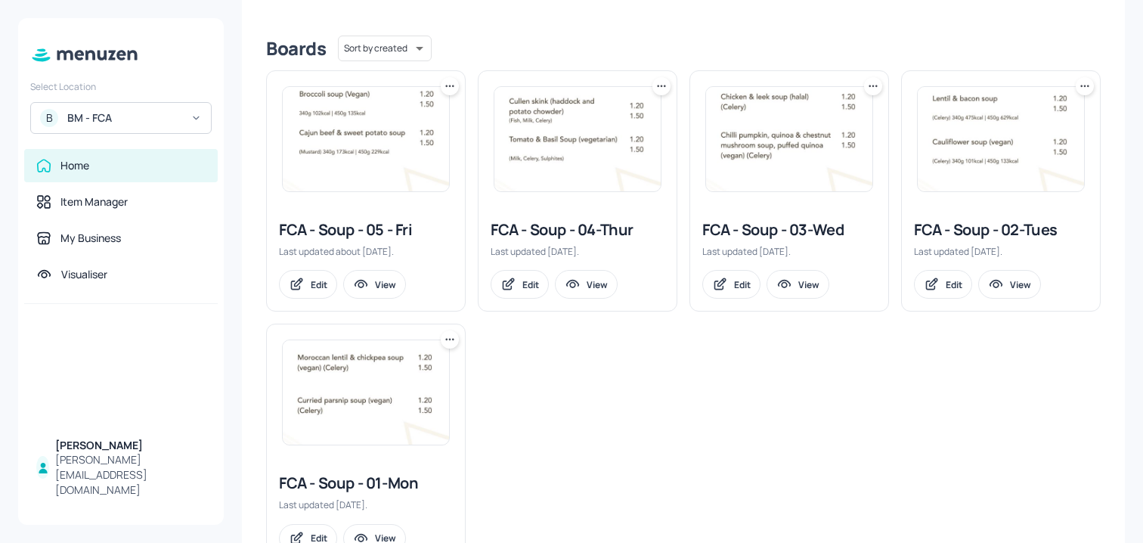
scroll to position [362, 0]
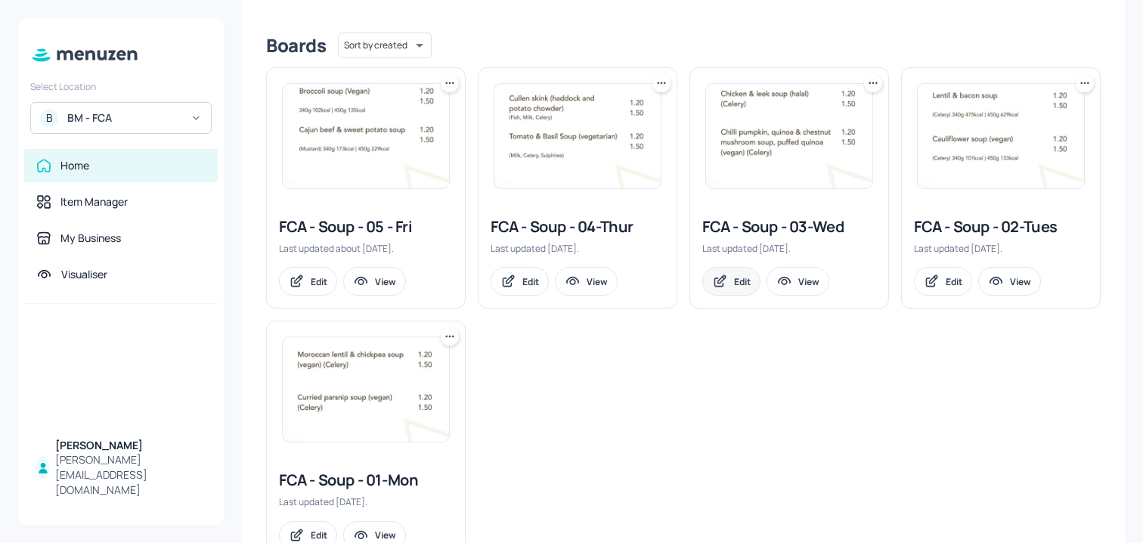
click at [719, 282] on icon at bounding box center [720, 281] width 16 height 15
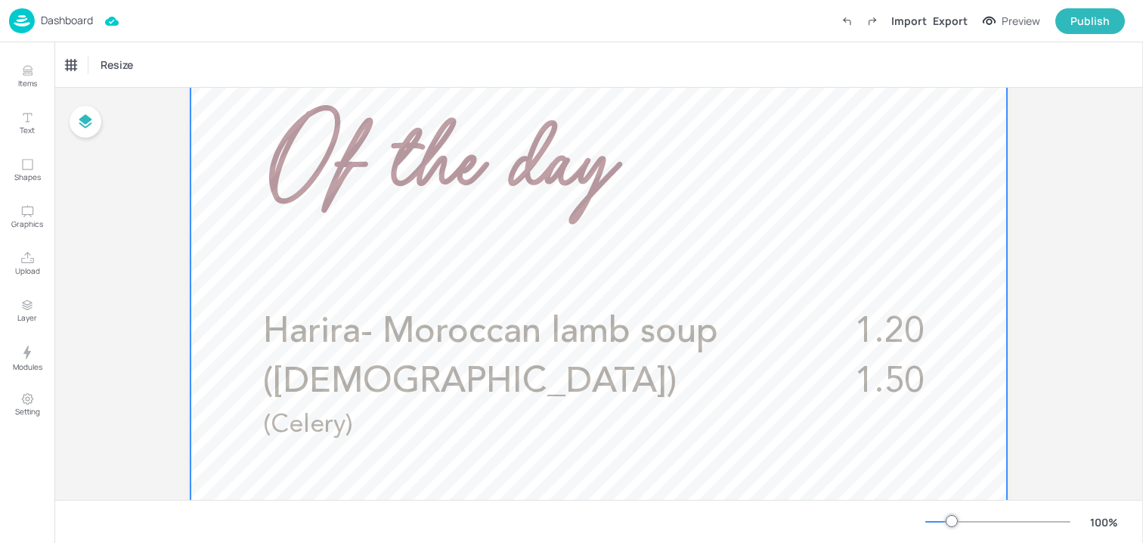
scroll to position [444, 0]
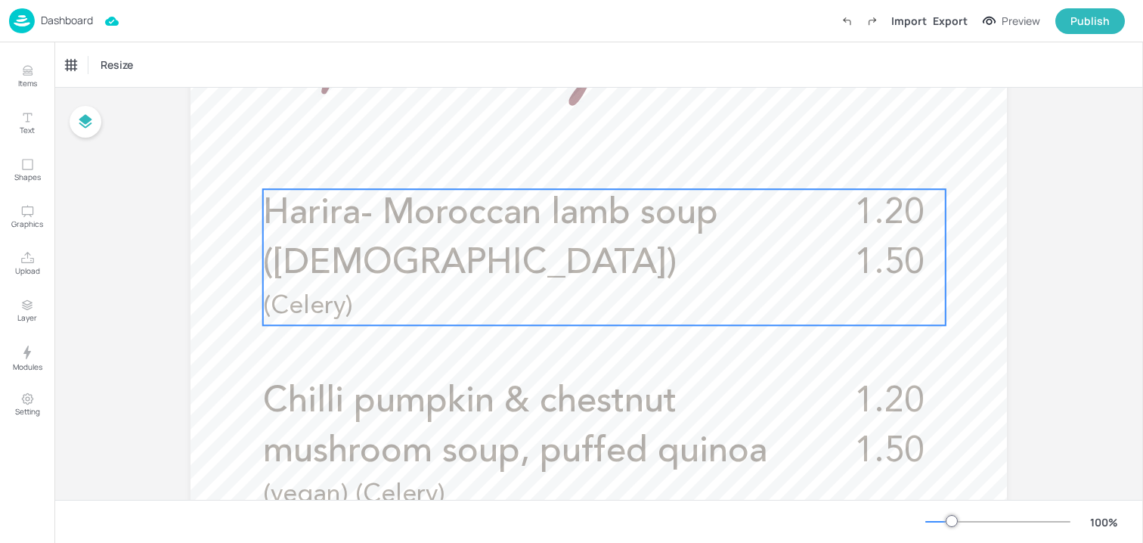
click at [487, 218] on span "Harira- Moroccan lamb soup ([DEMOGRAPHIC_DATA])" at bounding box center [490, 238] width 455 height 85
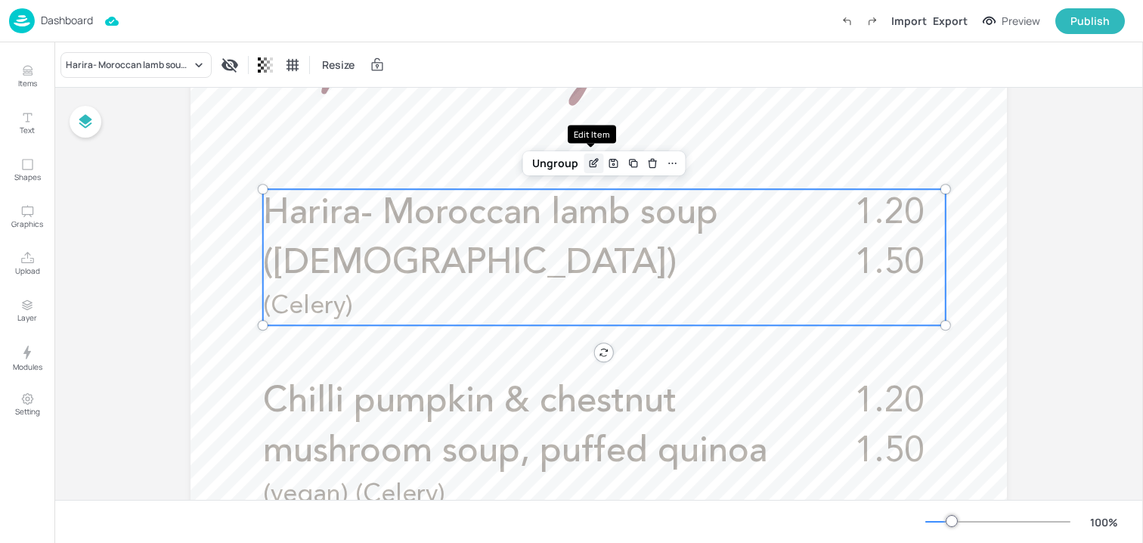
click at [595, 166] on icon "Edit Item" at bounding box center [593, 163] width 13 height 12
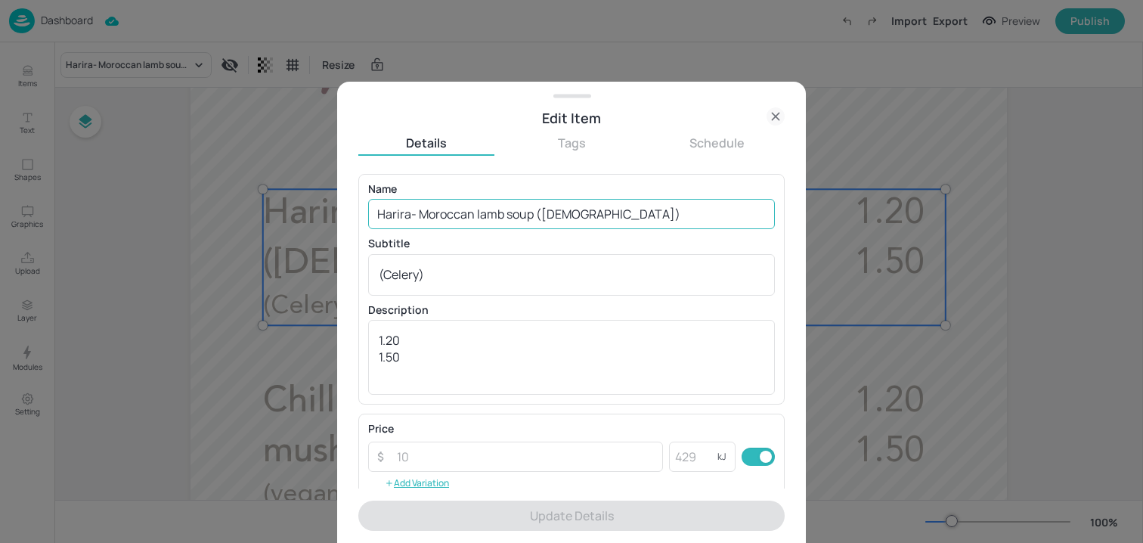
click at [532, 218] on input "Harira- Moroccan lamb soup ([DEMOGRAPHIC_DATA])" at bounding box center [571, 214] width 407 height 30
paste input "(Celery)"
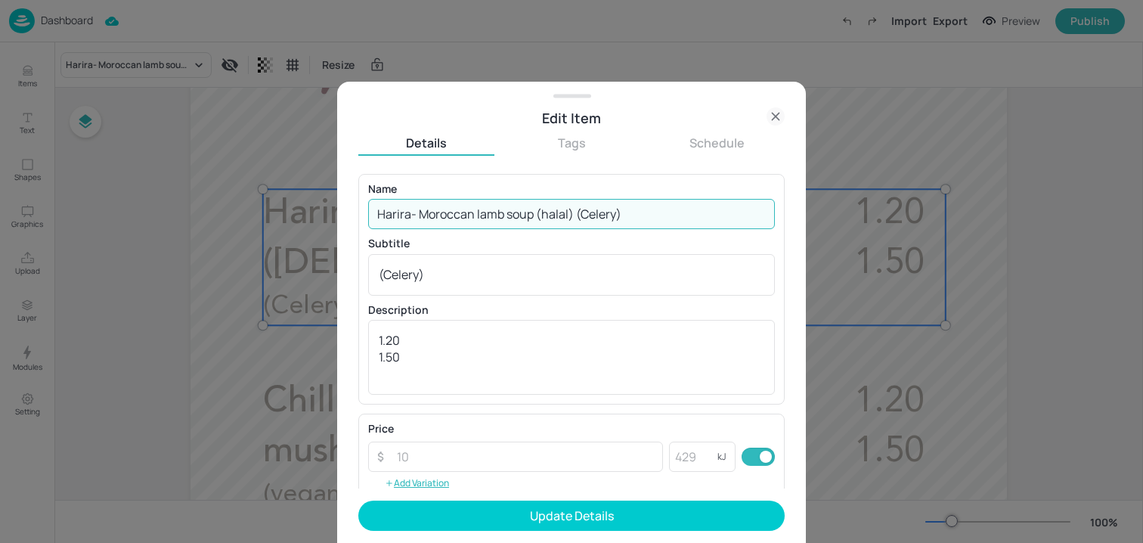
click at [410, 215] on input "Harira- Moroccan lamb soup (halal) (Celery)" at bounding box center [571, 214] width 407 height 30
drag, startPoint x: 577, startPoint y: 215, endPoint x: 685, endPoint y: 215, distance: 108.1
click at [685, 215] on input "Harira - Moroccan lamb soup (halal) (Celery)" at bounding box center [571, 214] width 407 height 30
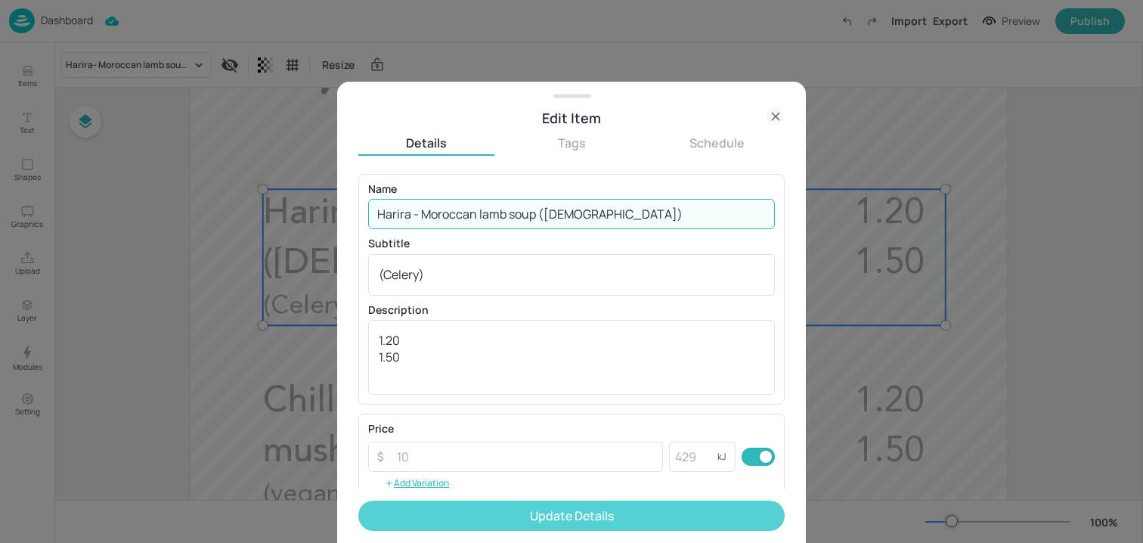
type input "Harira - Moroccan lamb soup ([DEMOGRAPHIC_DATA])"
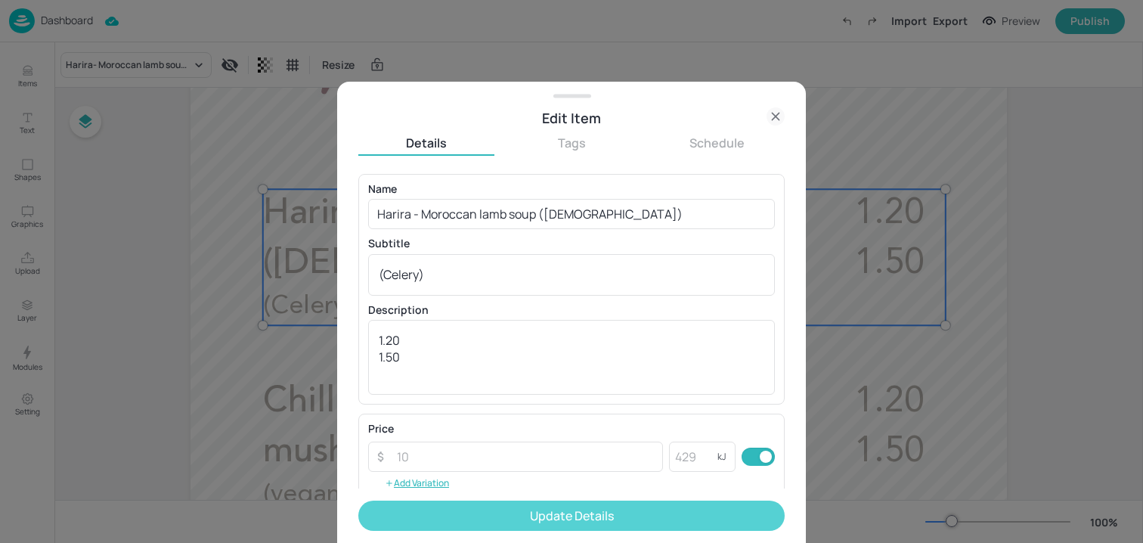
click at [532, 509] on button "Update Details" at bounding box center [571, 515] width 426 height 30
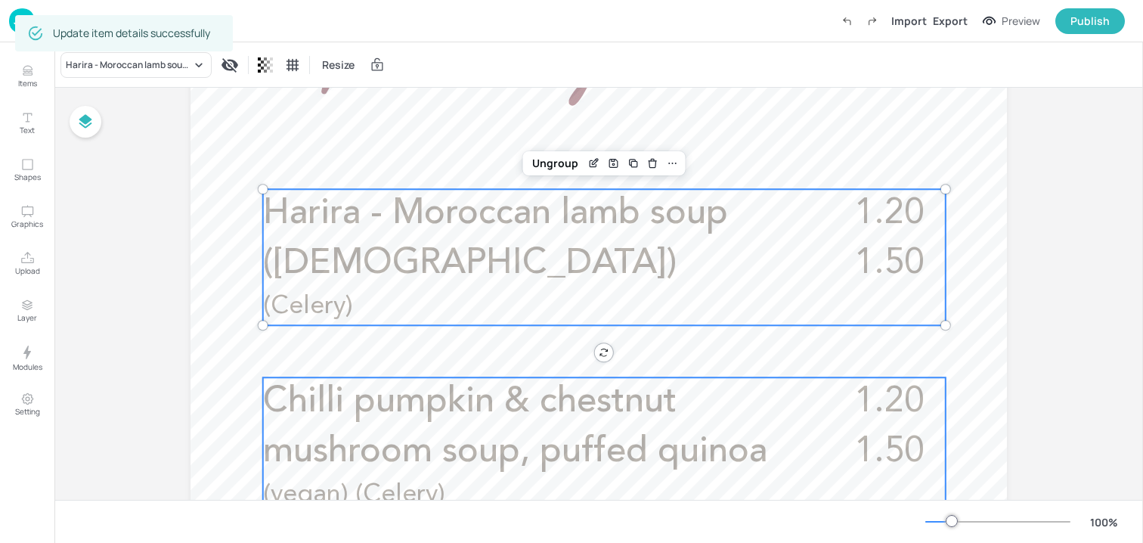
click at [517, 394] on span "Chilli pumpkin & chestnut mushroom soup, puffed quinoa" at bounding box center [515, 426] width 504 height 85
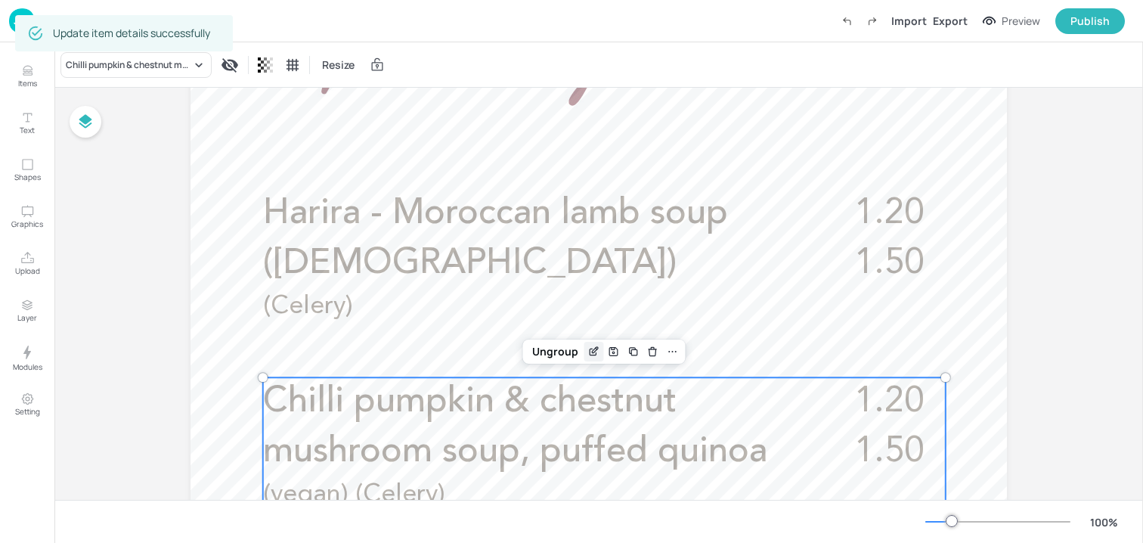
click at [596, 349] on icon "Edit Item" at bounding box center [593, 351] width 13 height 12
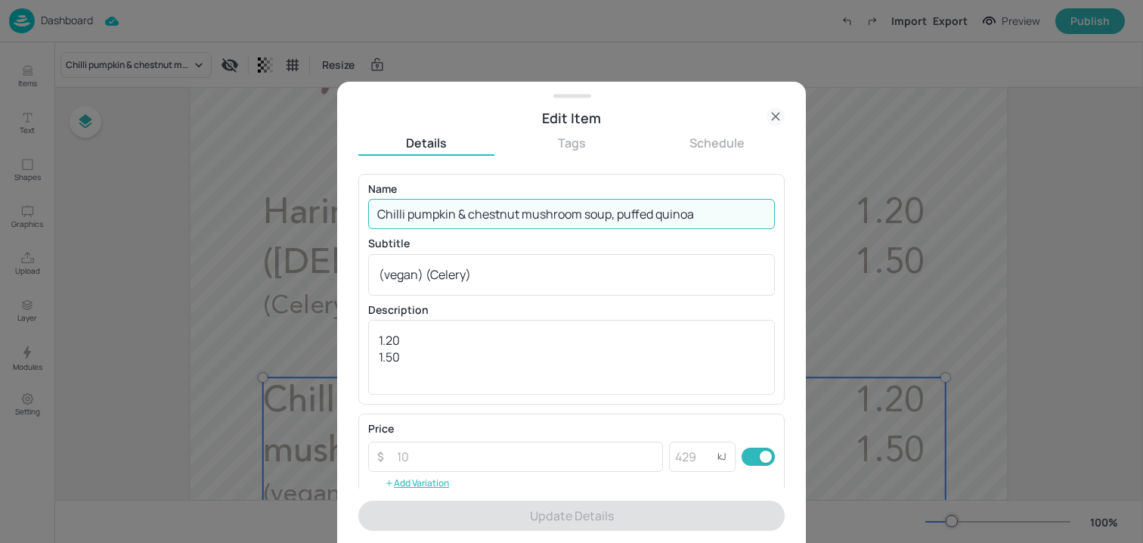
click at [578, 205] on input "Chilli pumpkin & chestnut mushroom soup, puffed quinoa" at bounding box center [571, 214] width 407 height 30
paste input "Tomato & roast pepper soup (vegan) (Celery)"
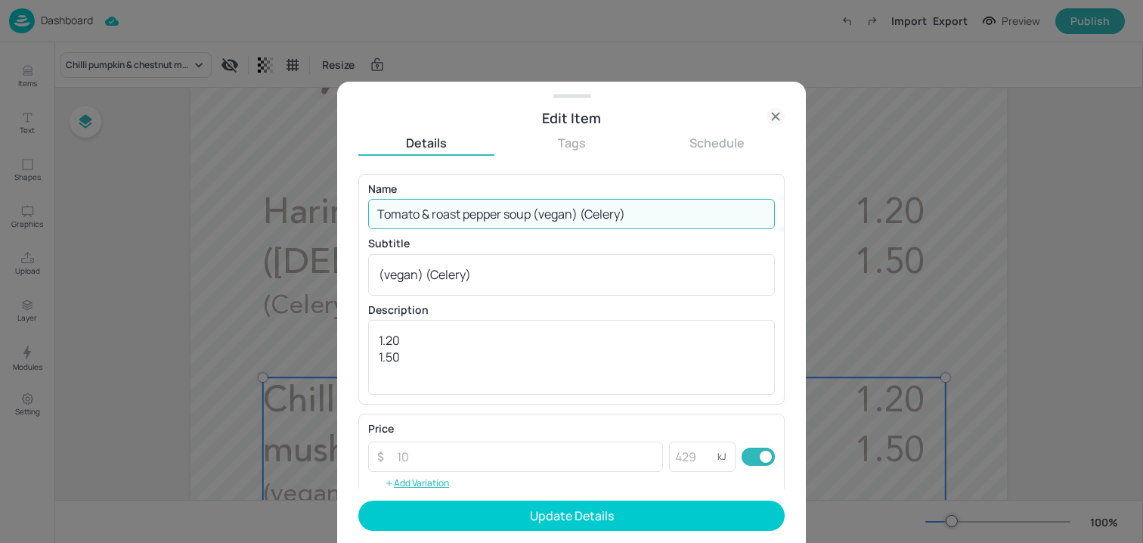
drag, startPoint x: 584, startPoint y: 215, endPoint x: 667, endPoint y: 215, distance: 82.4
click at [667, 215] on input "Tomato & roast pepper soup (vegan) (Celery)" at bounding box center [571, 214] width 407 height 30
type input "Tomato & roast pepper soup (vegan)"
click at [536, 277] on textarea "(vegan) (Celery)" at bounding box center [571, 274] width 385 height 17
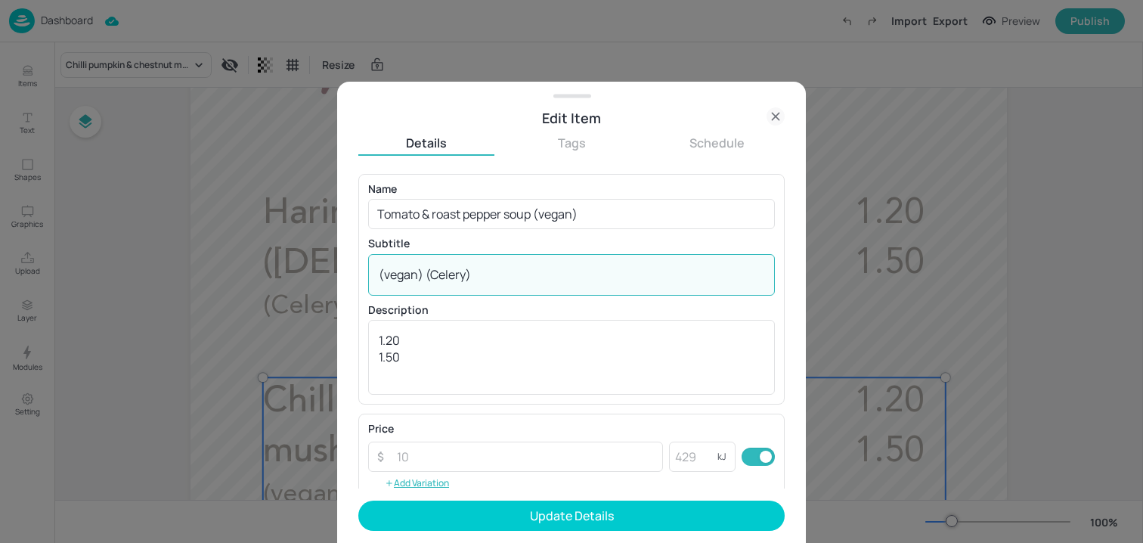
click at [536, 277] on textarea "(vegan) (Celery)" at bounding box center [571, 274] width 385 height 17
paste textarea
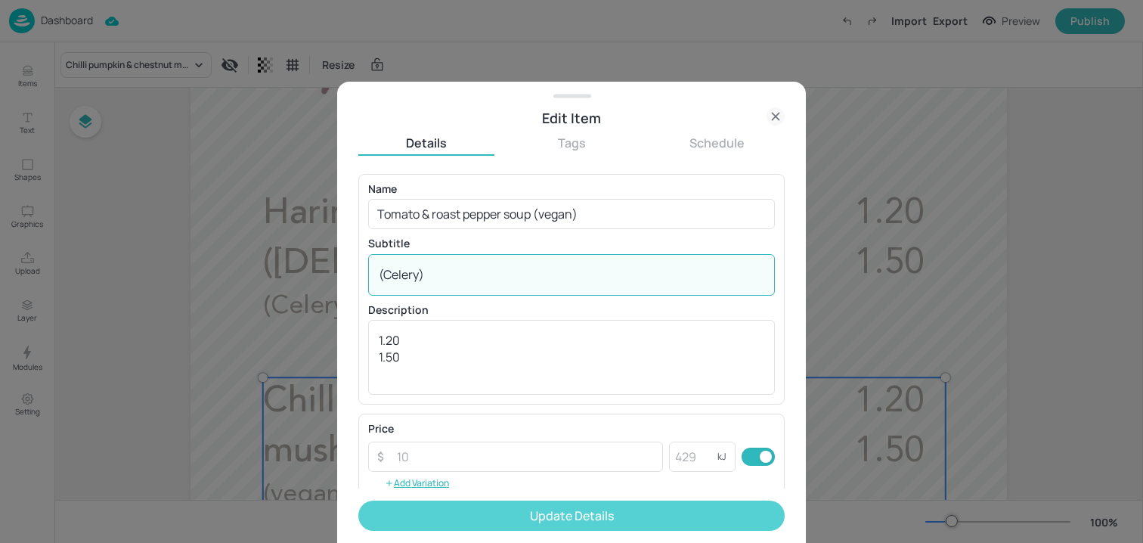
type textarea "(Celery)"
click at [507, 507] on button "Update Details" at bounding box center [571, 515] width 426 height 30
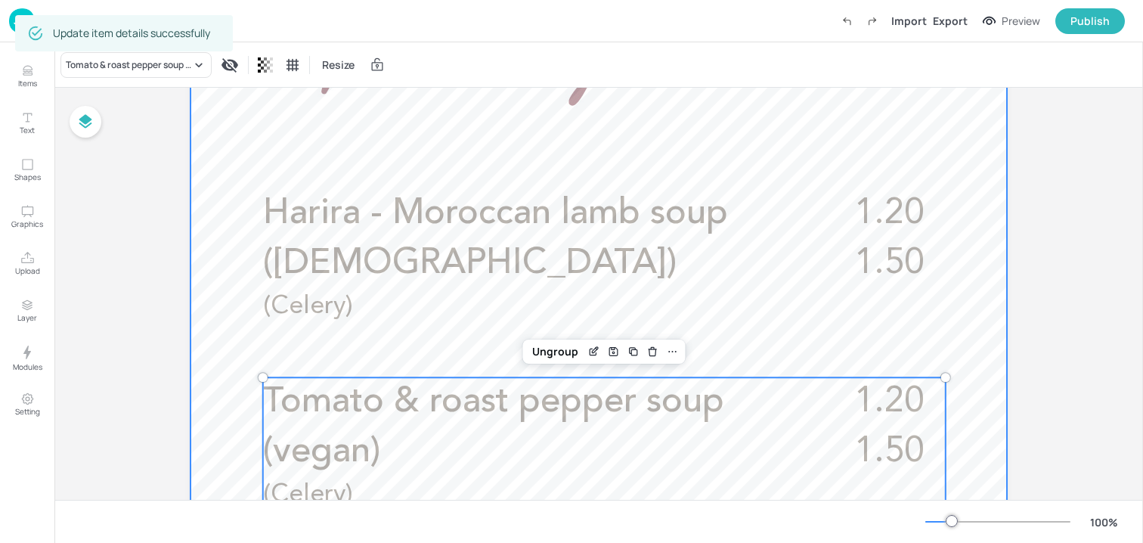
click at [967, 283] on div at bounding box center [598, 417] width 816 height 1451
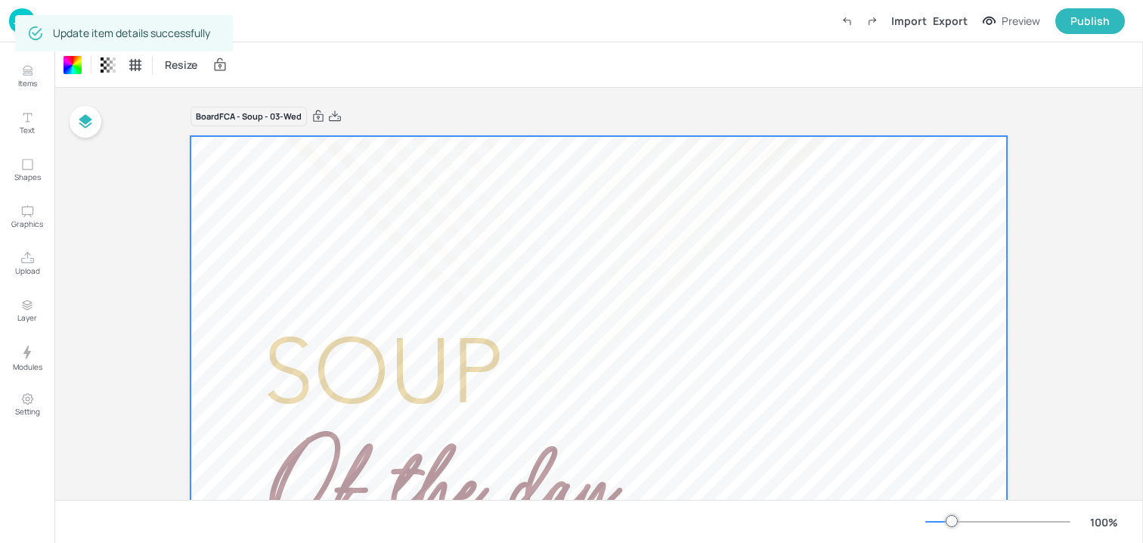
click at [8, 30] on div "Dashboard Import Export Preview Publish" at bounding box center [571, 21] width 1143 height 42
click at [14, 28] on div "Dashboard Import Export Preview Publish Items Text Shapes Graphics Upload Layer…" at bounding box center [571, 271] width 1143 height 543
click at [9, 24] on img at bounding box center [22, 20] width 26 height 25
